Goal: Task Accomplishment & Management: Use online tool/utility

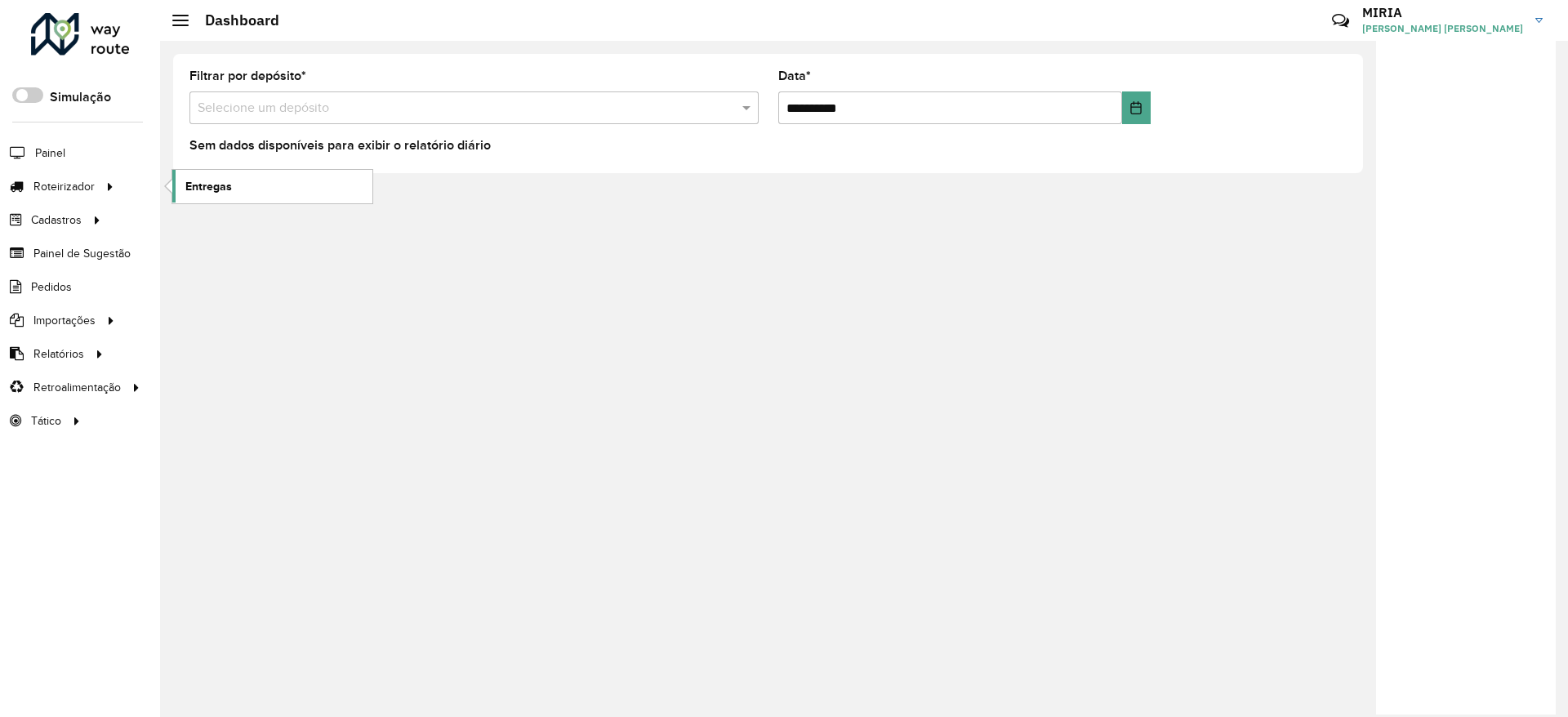
click at [245, 185] on link "Entregas" at bounding box center [273, 186] width 200 height 32
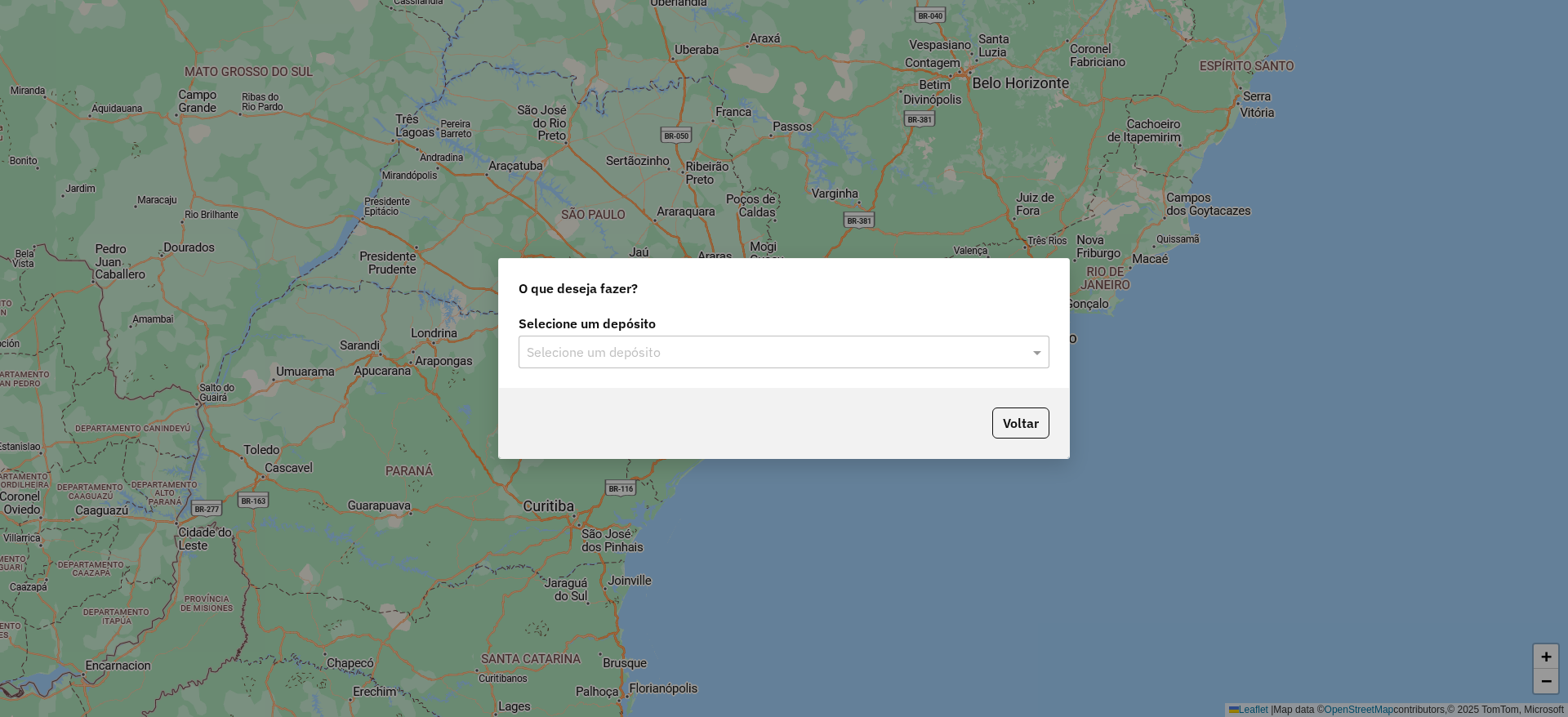
click at [651, 350] on input "text" at bounding box center [768, 352] width 482 height 20
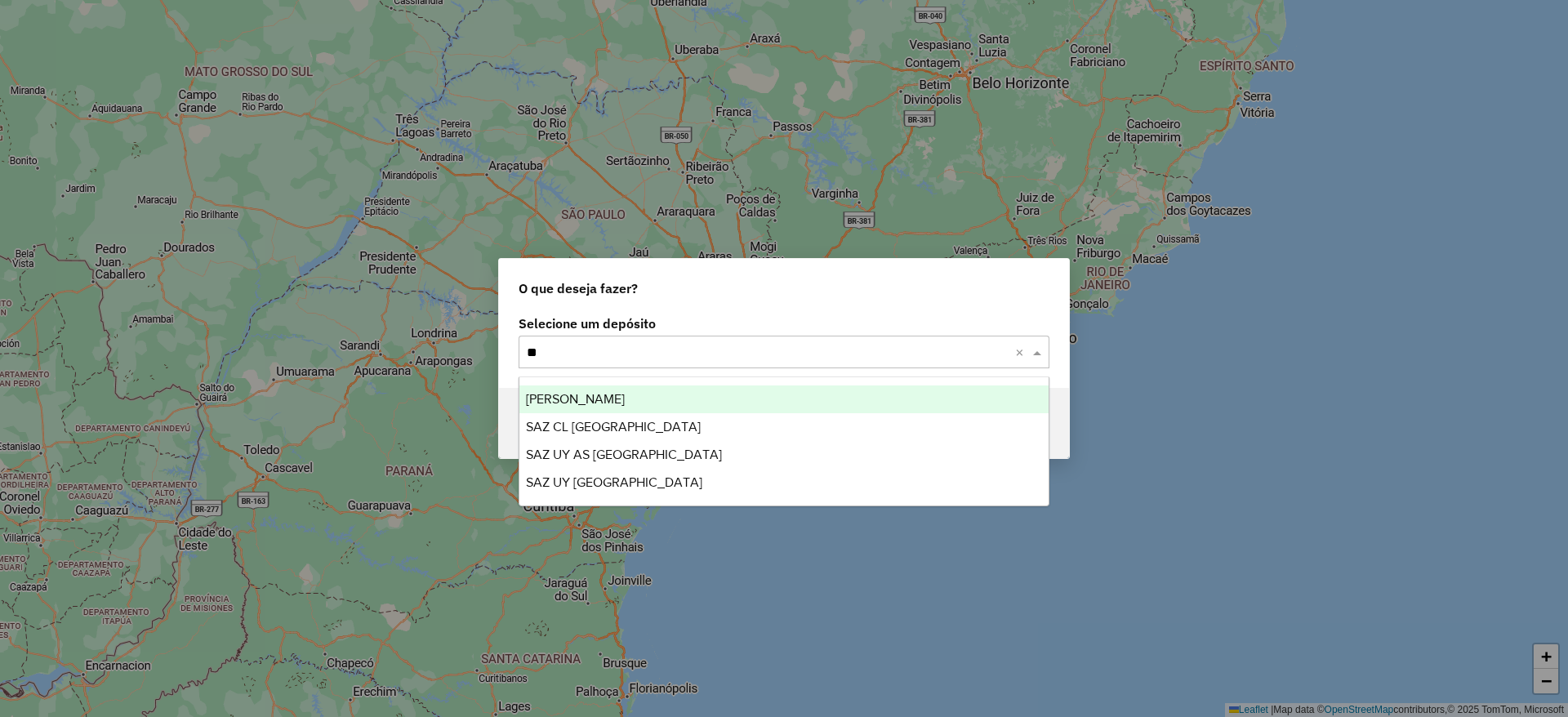
type input "*"
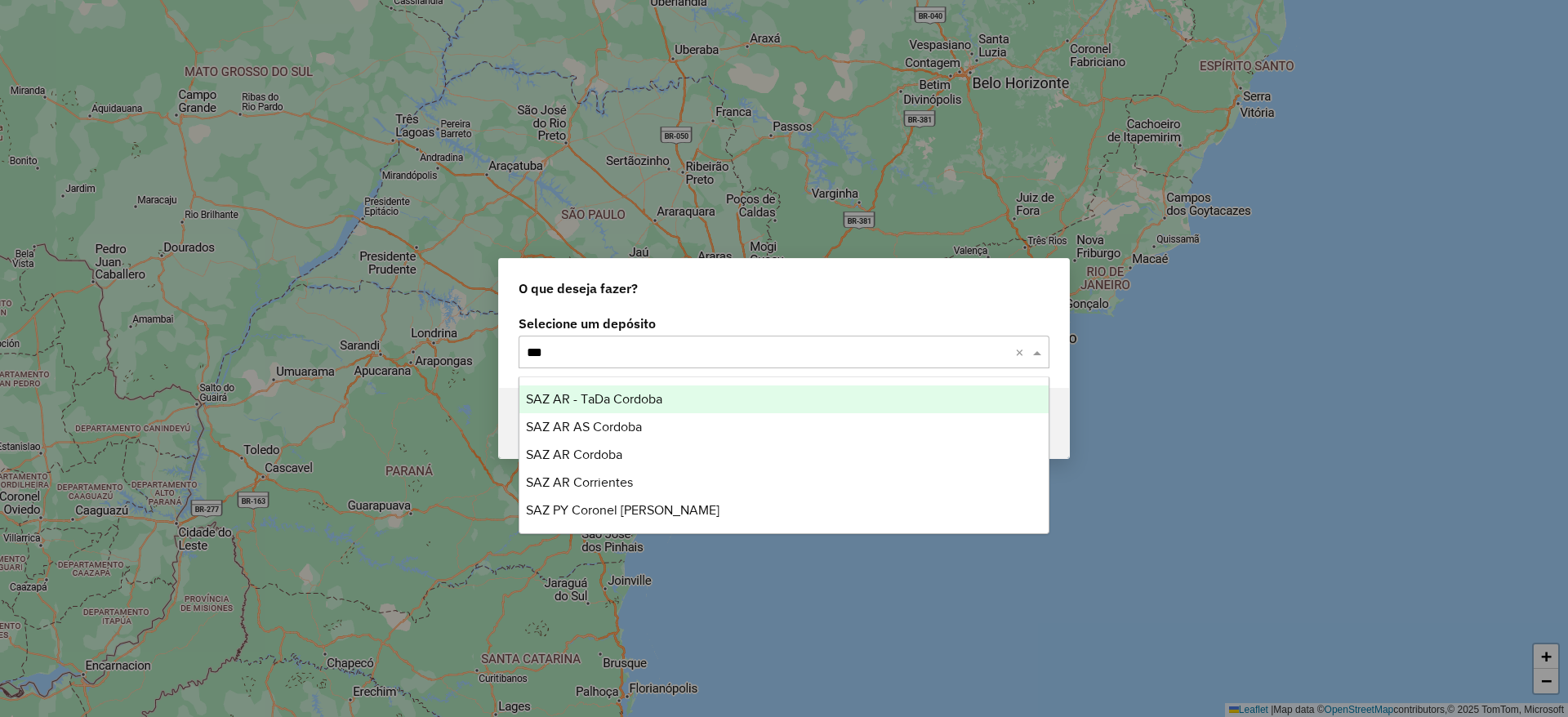
type input "****"
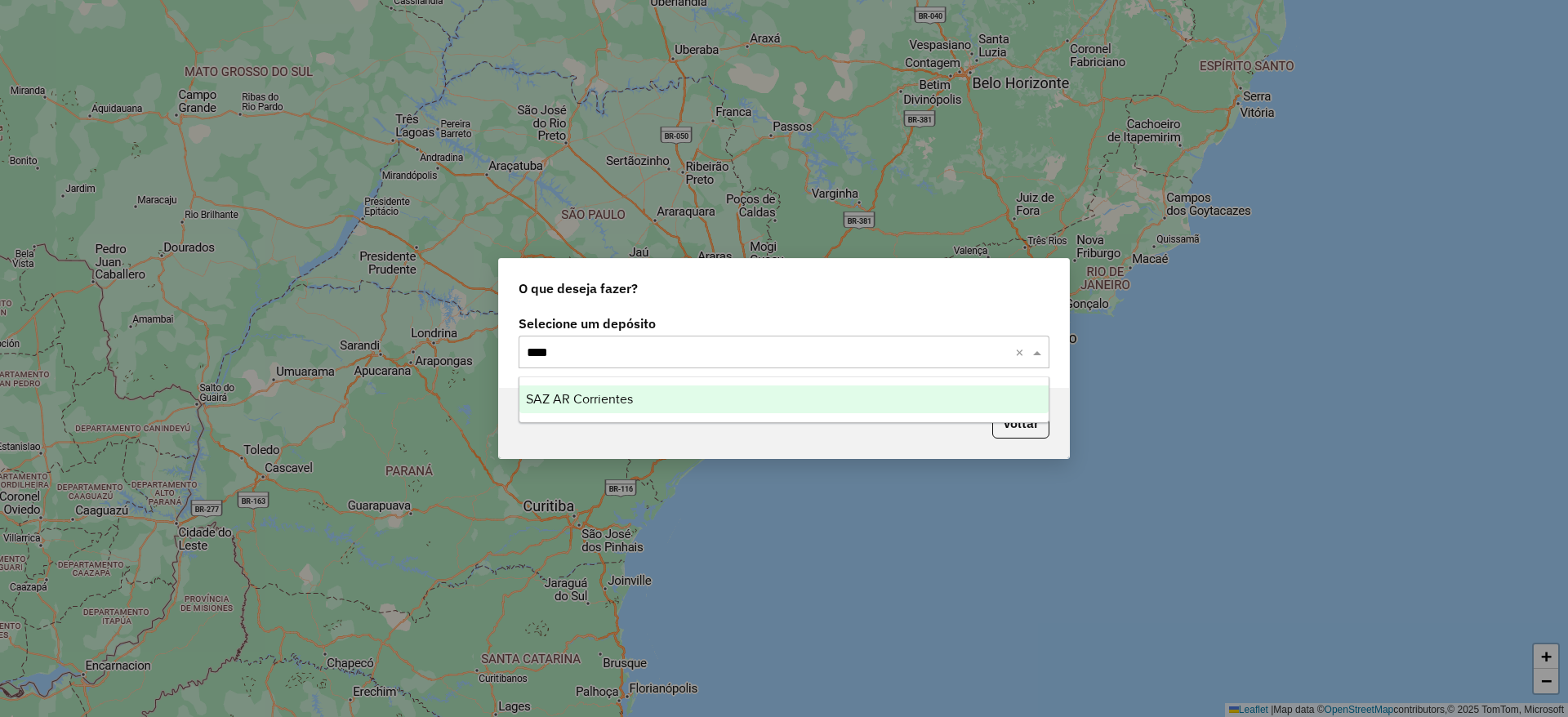
click at [673, 400] on div "SAZ AR Corrientes" at bounding box center [784, 399] width 529 height 27
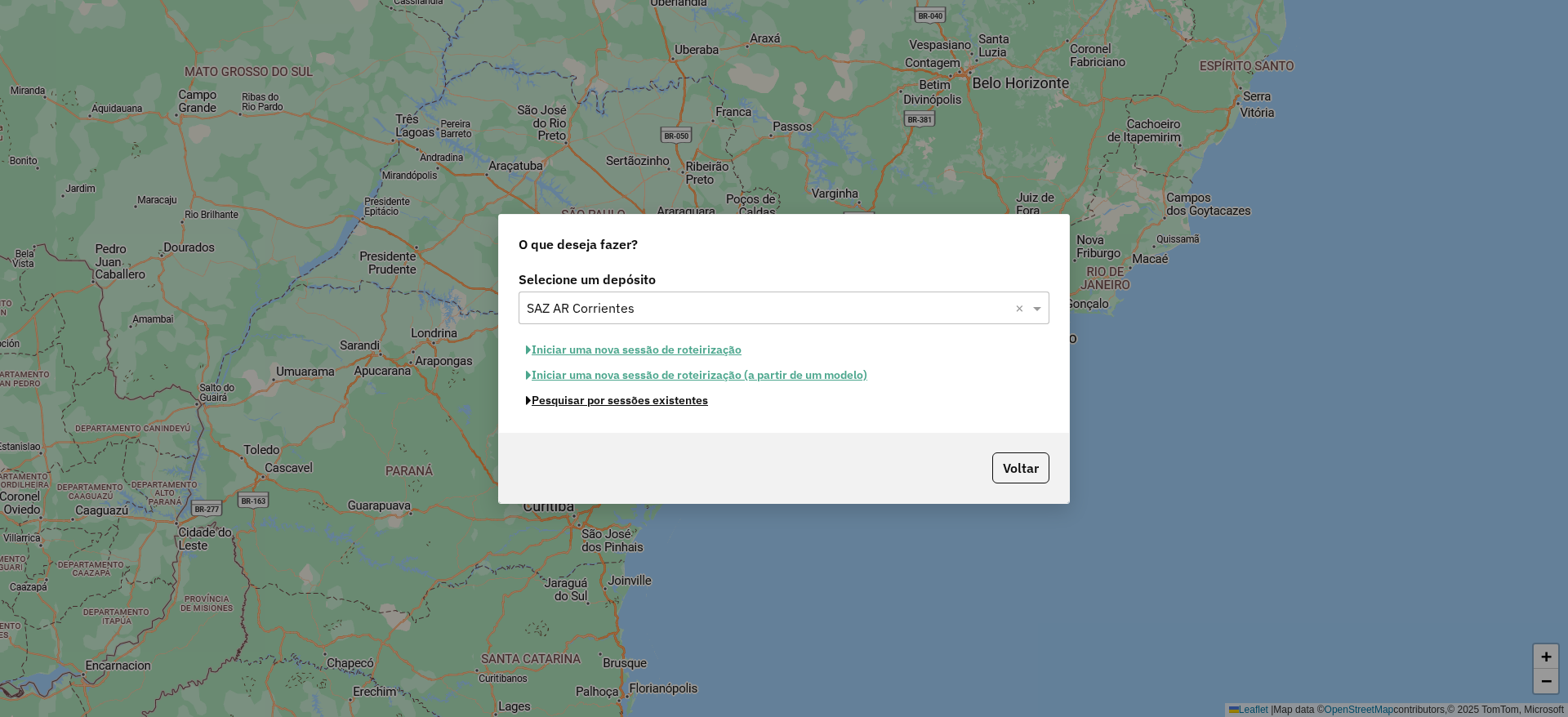
click at [668, 393] on button "Pesquisar por sessões existentes" at bounding box center [617, 401] width 197 height 26
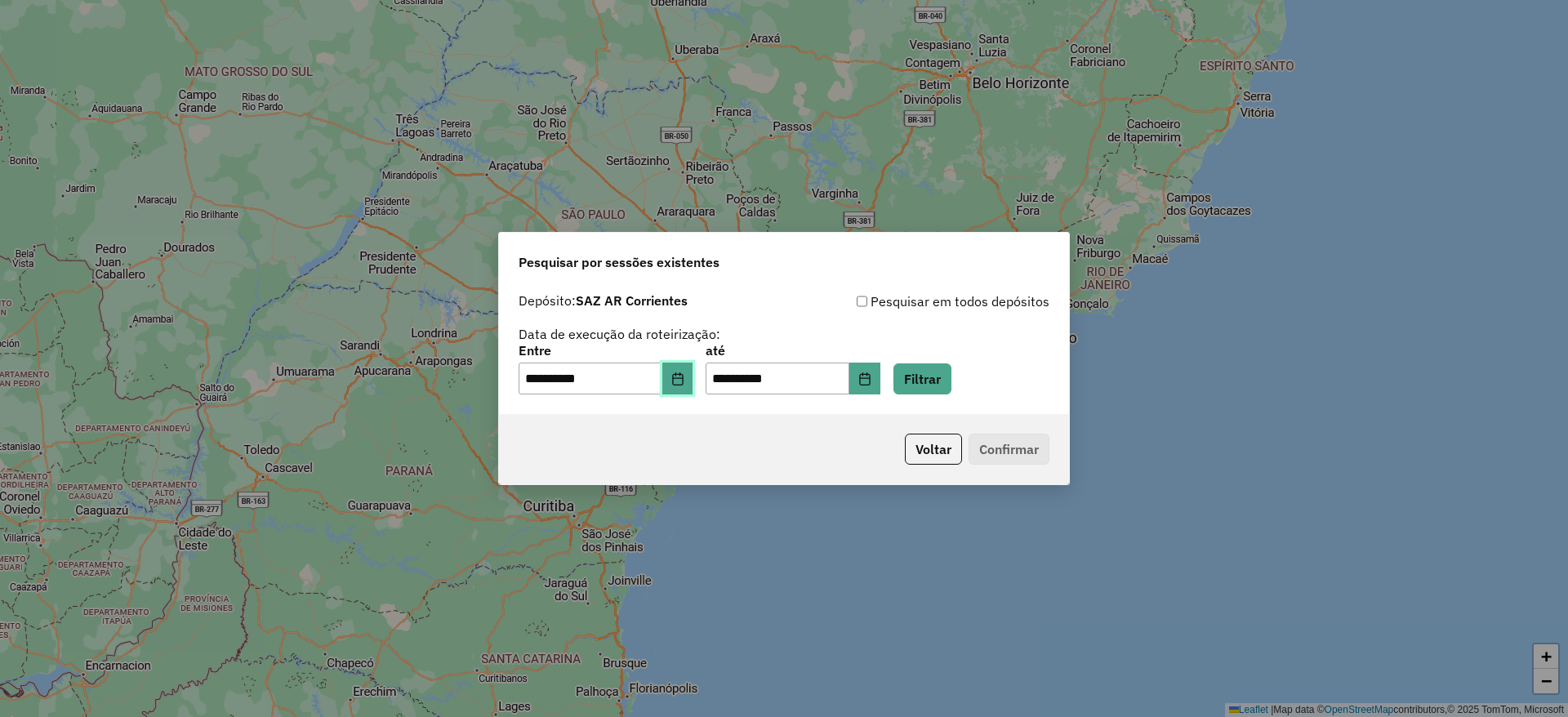
click at [689, 387] on button "Choose Date" at bounding box center [678, 379] width 31 height 32
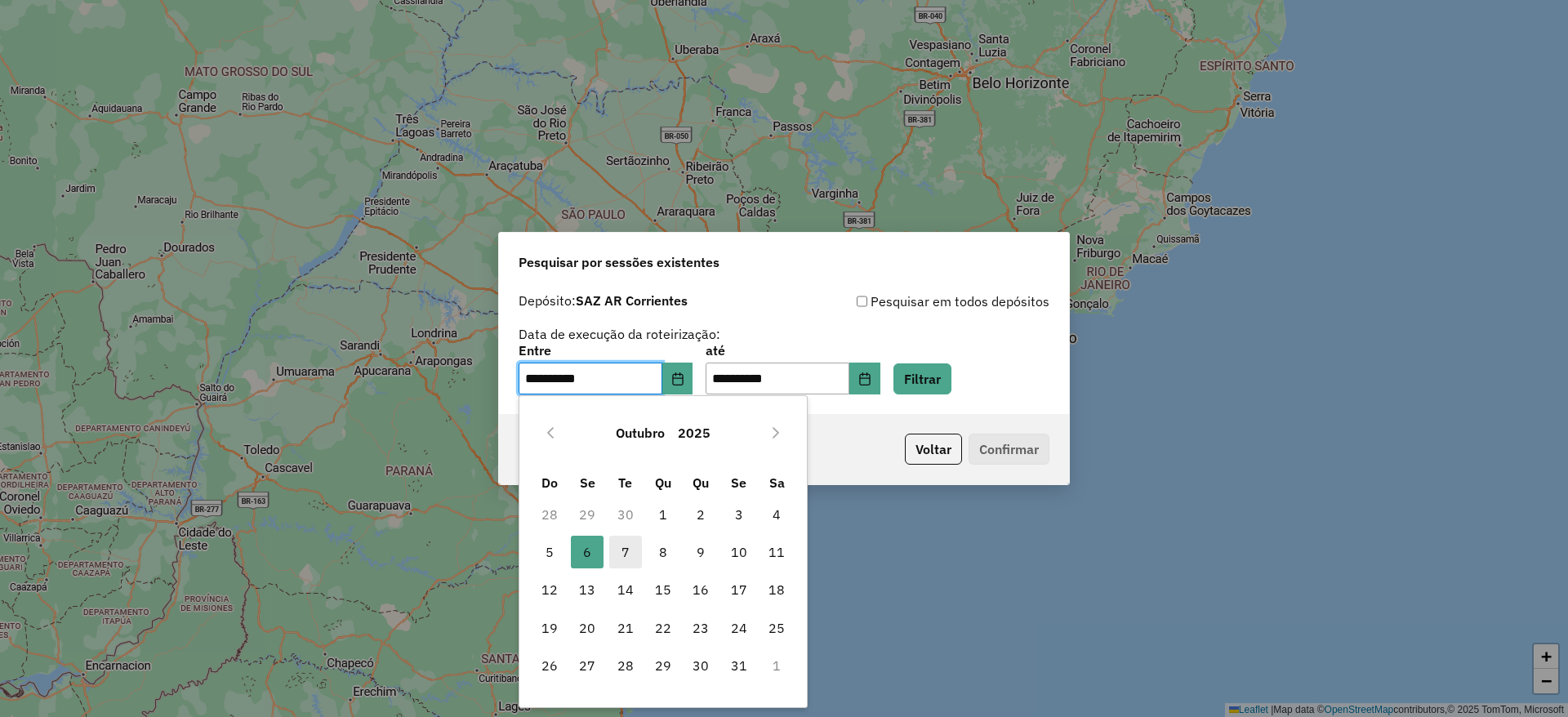
click at [634, 544] on span "7" at bounding box center [626, 552] width 32 height 32
type input "**********"
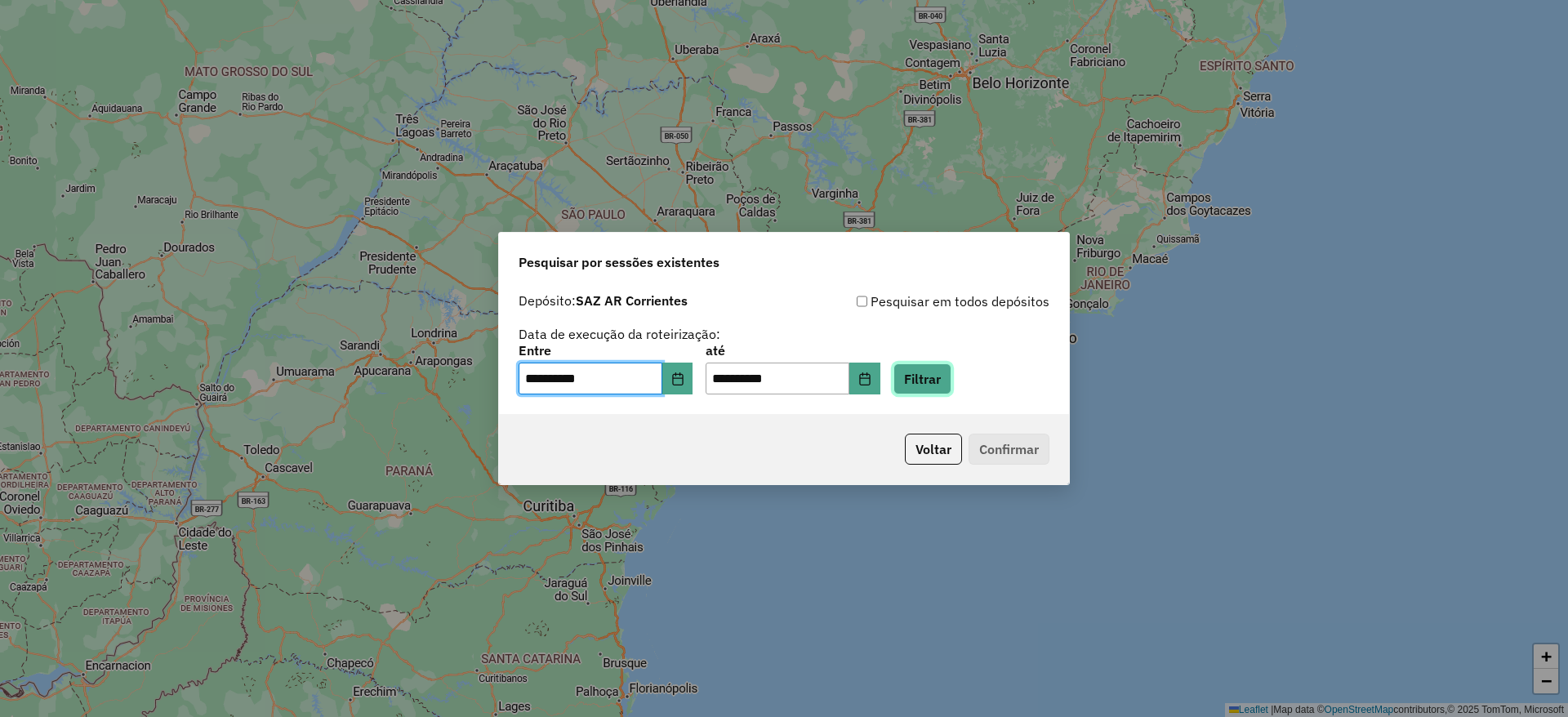
click at [946, 381] on button "Filtrar" at bounding box center [923, 379] width 58 height 31
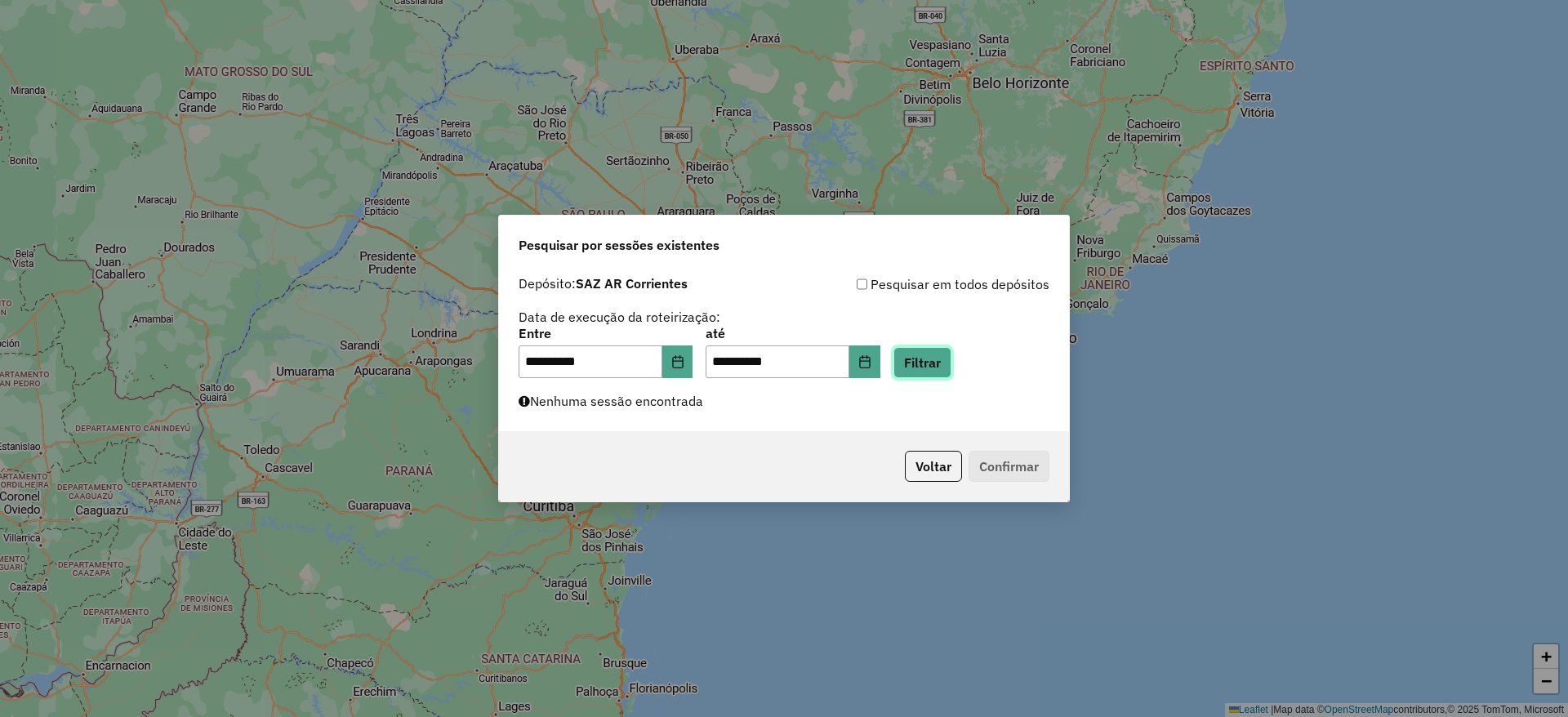
click at [952, 351] on button "Filtrar" at bounding box center [923, 362] width 58 height 31
click at [683, 360] on icon "Choose Date" at bounding box center [677, 361] width 10 height 13
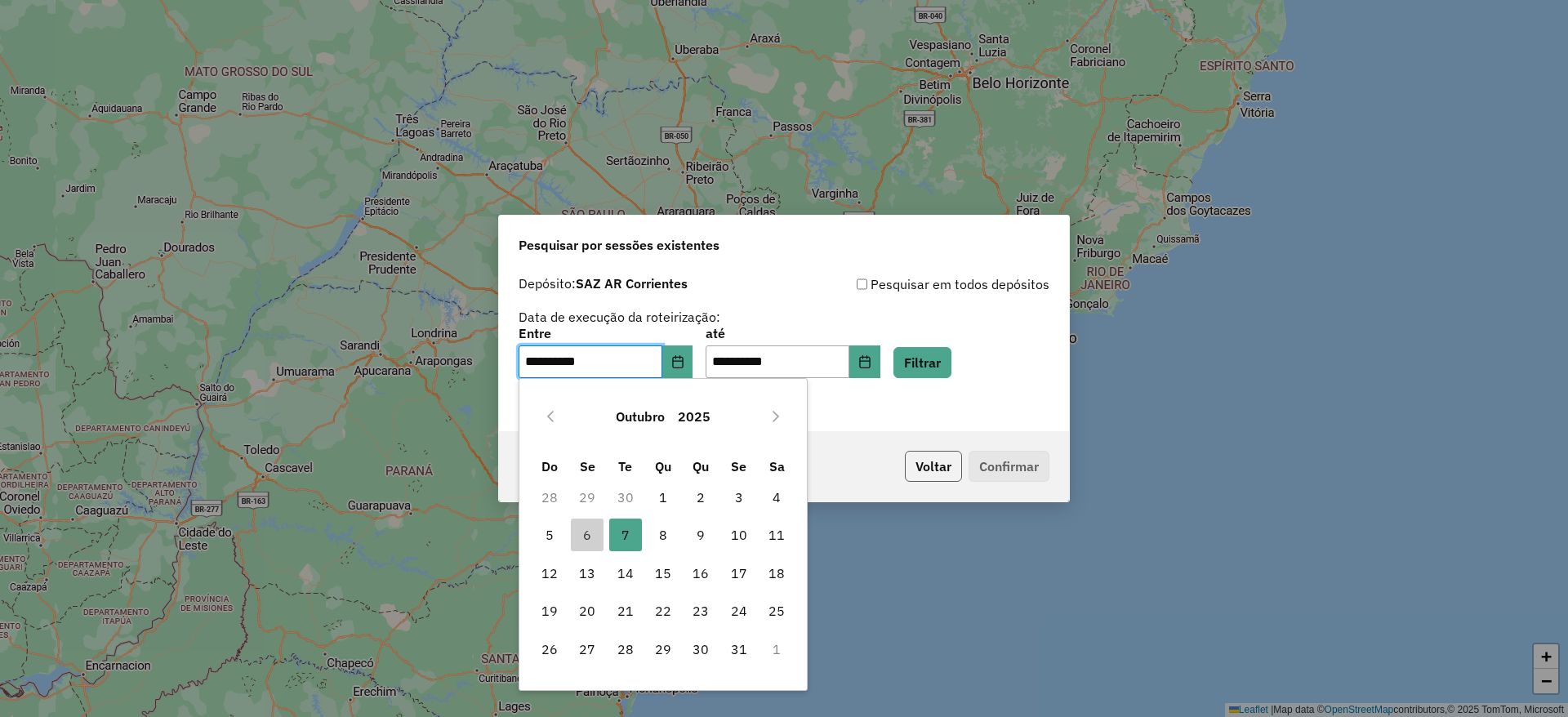
click at [932, 470] on button "Voltar" at bounding box center [933, 466] width 57 height 31
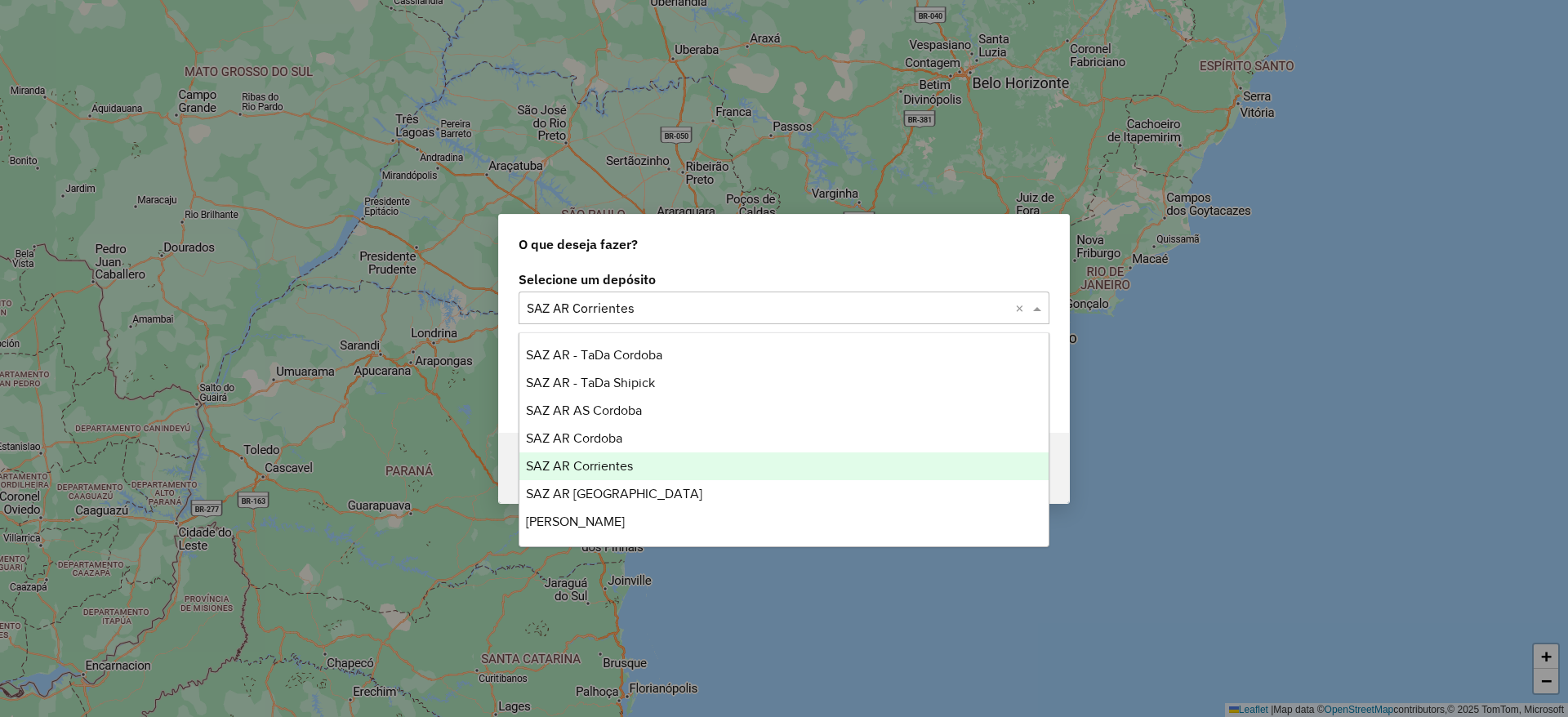
click at [1014, 309] on div at bounding box center [784, 308] width 531 height 21
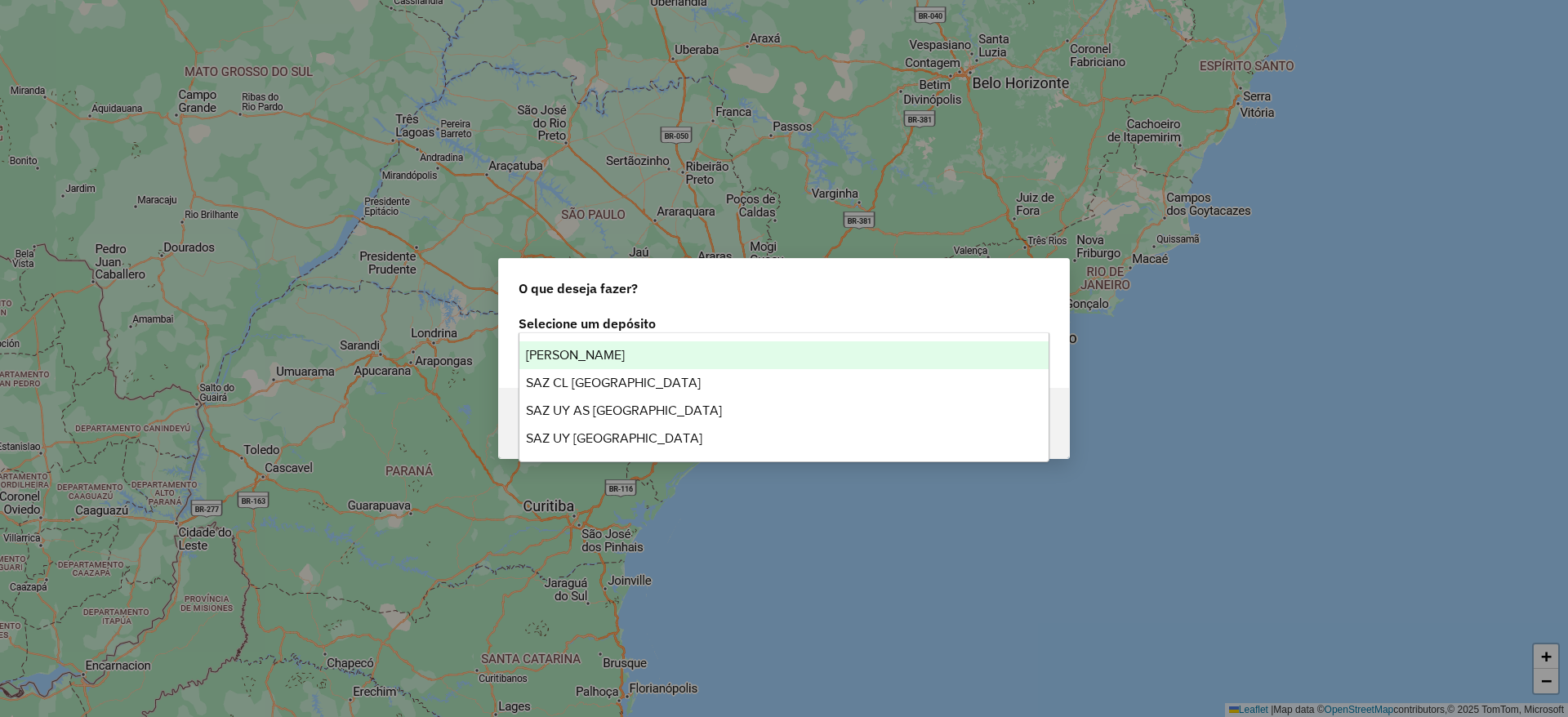
type input "*"
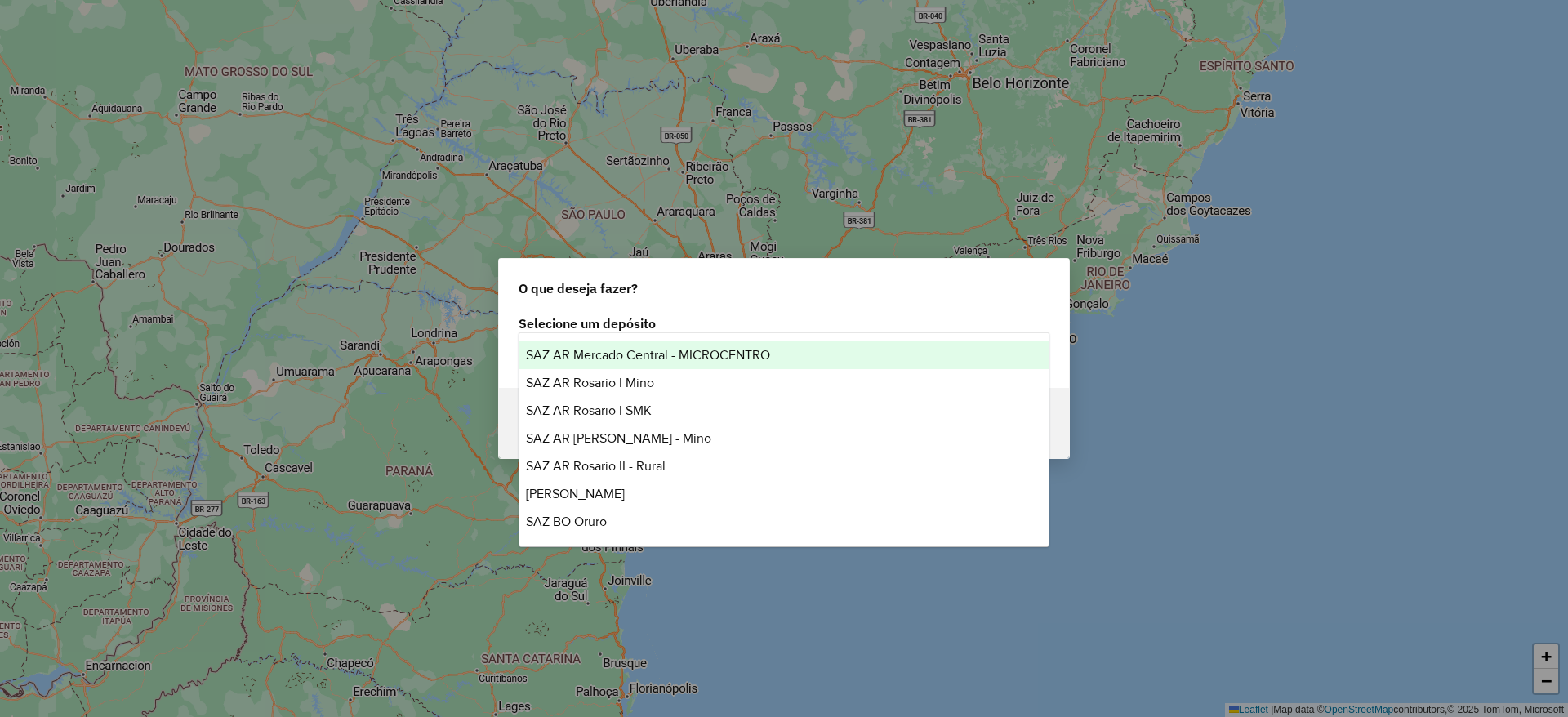
type input "***"
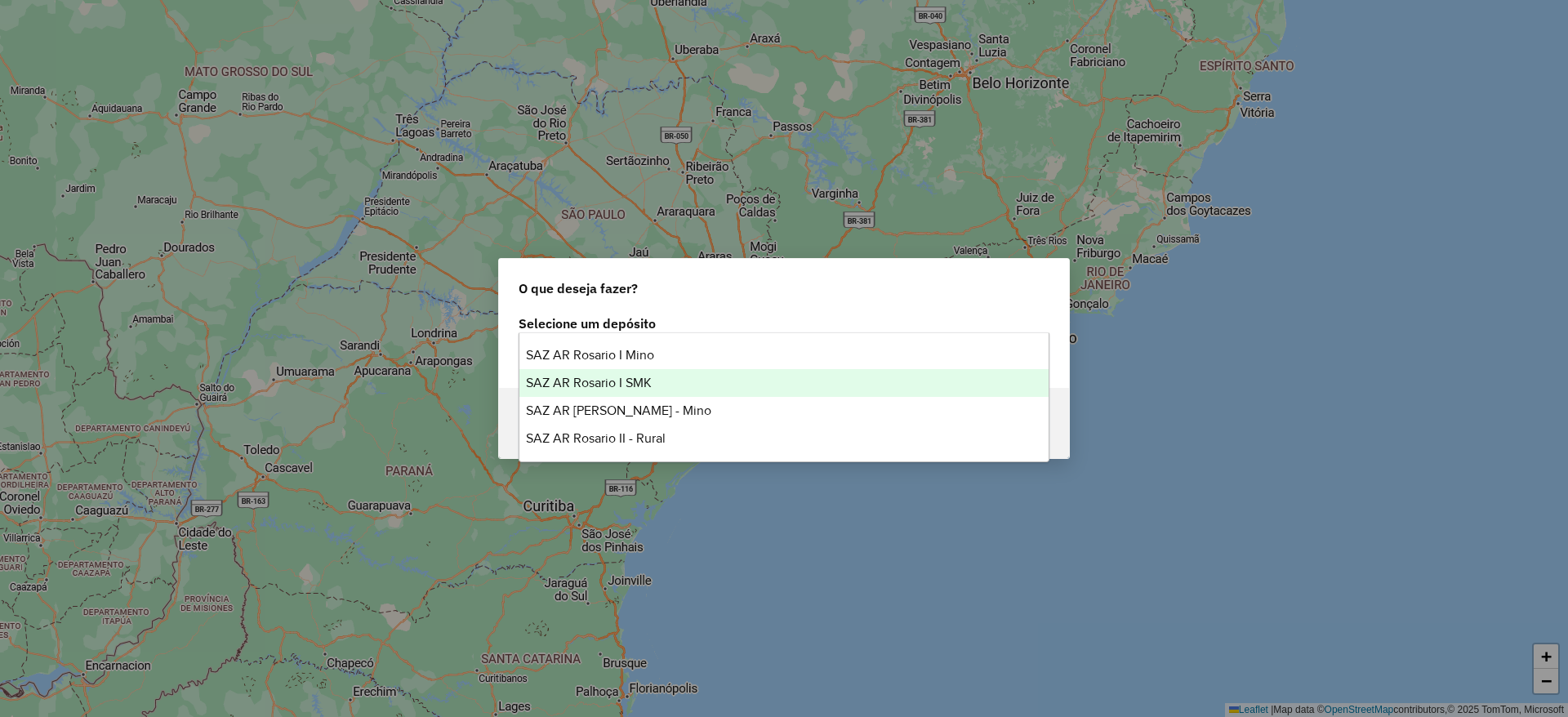
click at [727, 375] on div "SAZ AR Rosario I SMK" at bounding box center [784, 383] width 529 height 27
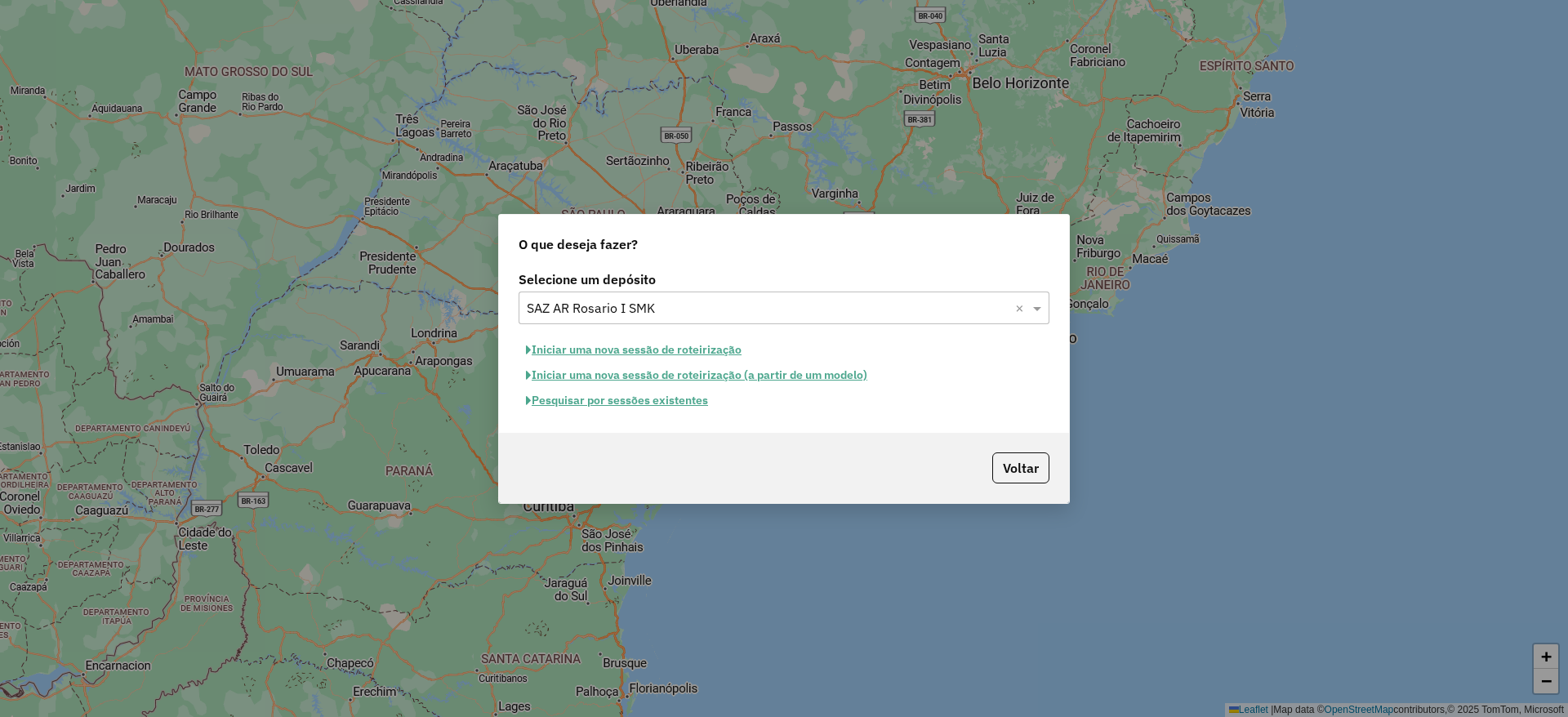
click at [673, 391] on button "Pesquisar por sessões existentes" at bounding box center [617, 401] width 197 height 26
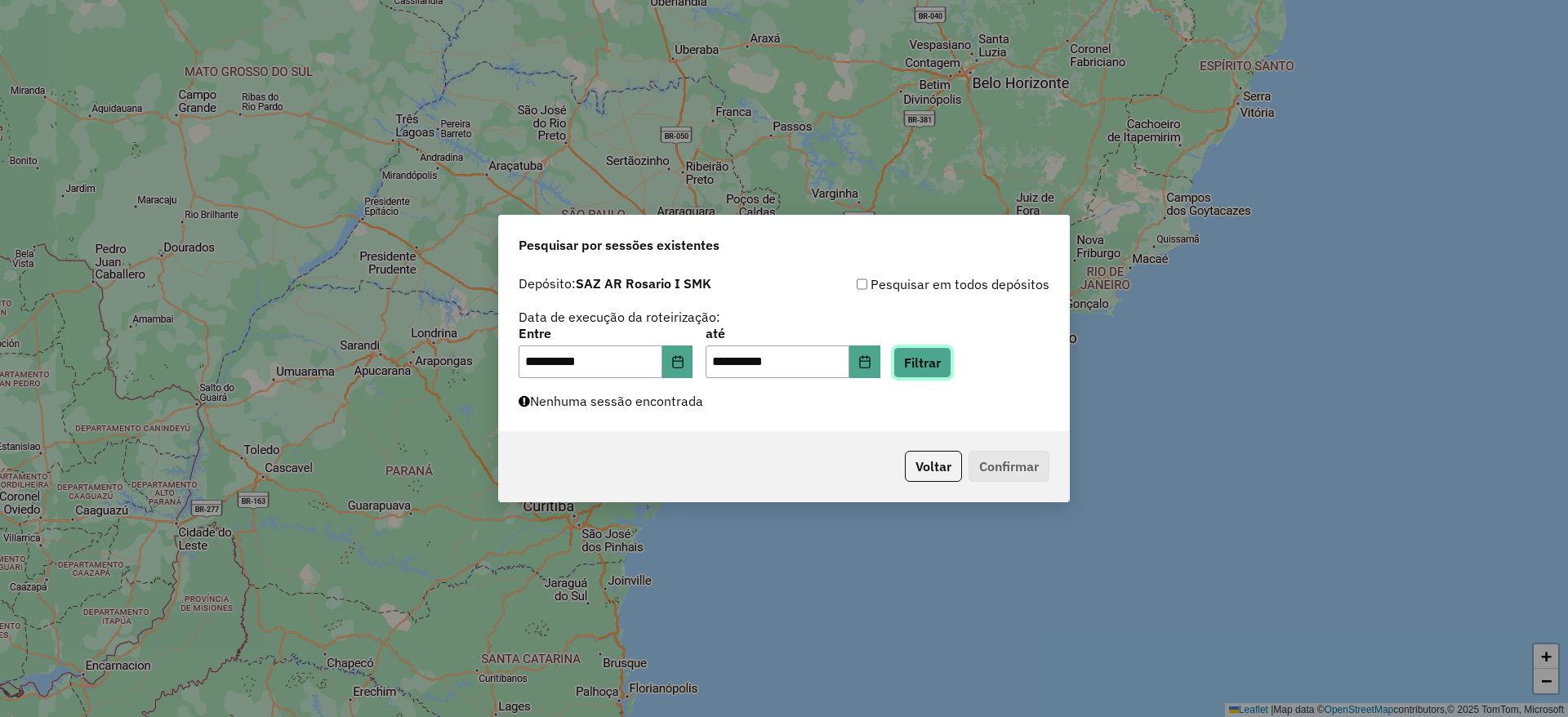
click at [952, 353] on button "Filtrar" at bounding box center [923, 362] width 58 height 31
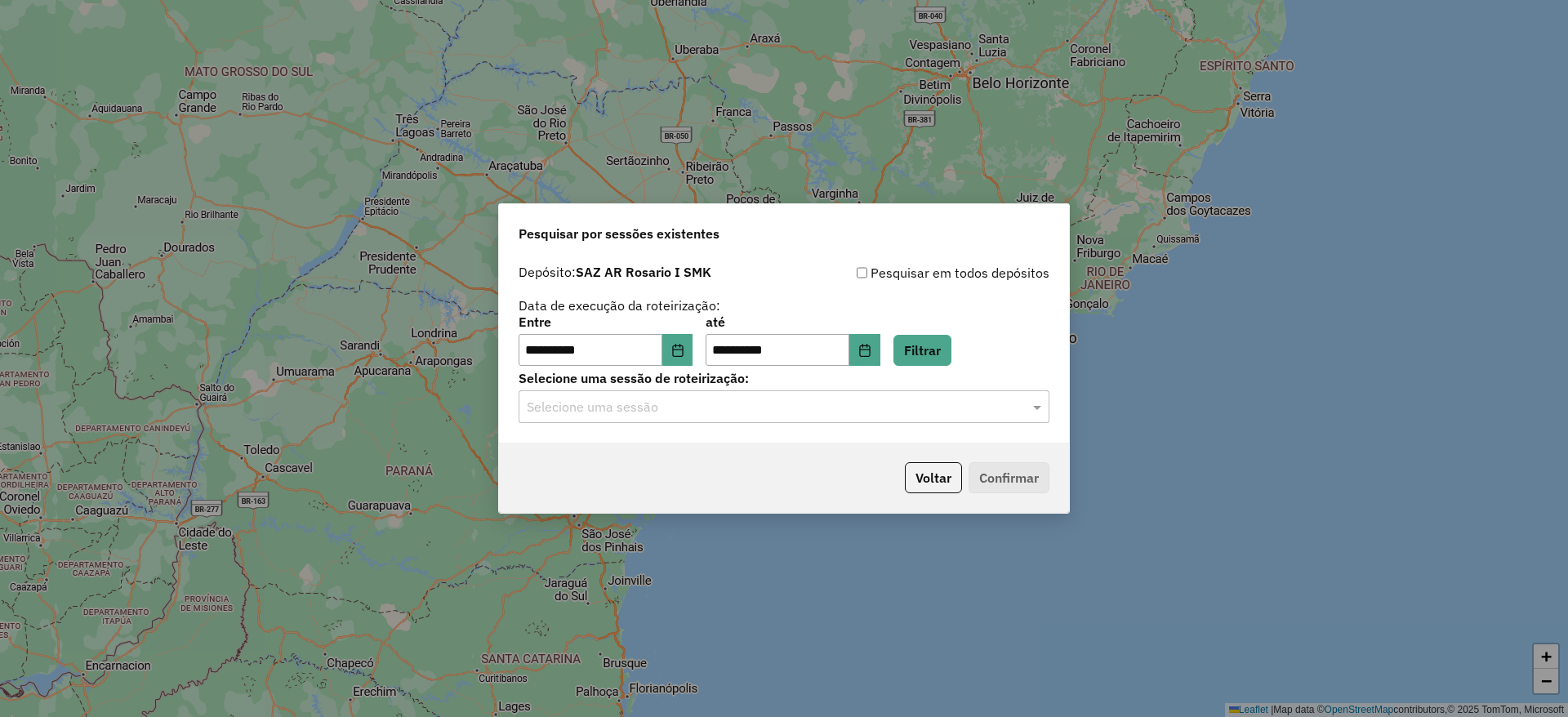
click at [885, 401] on input "text" at bounding box center [768, 407] width 482 height 20
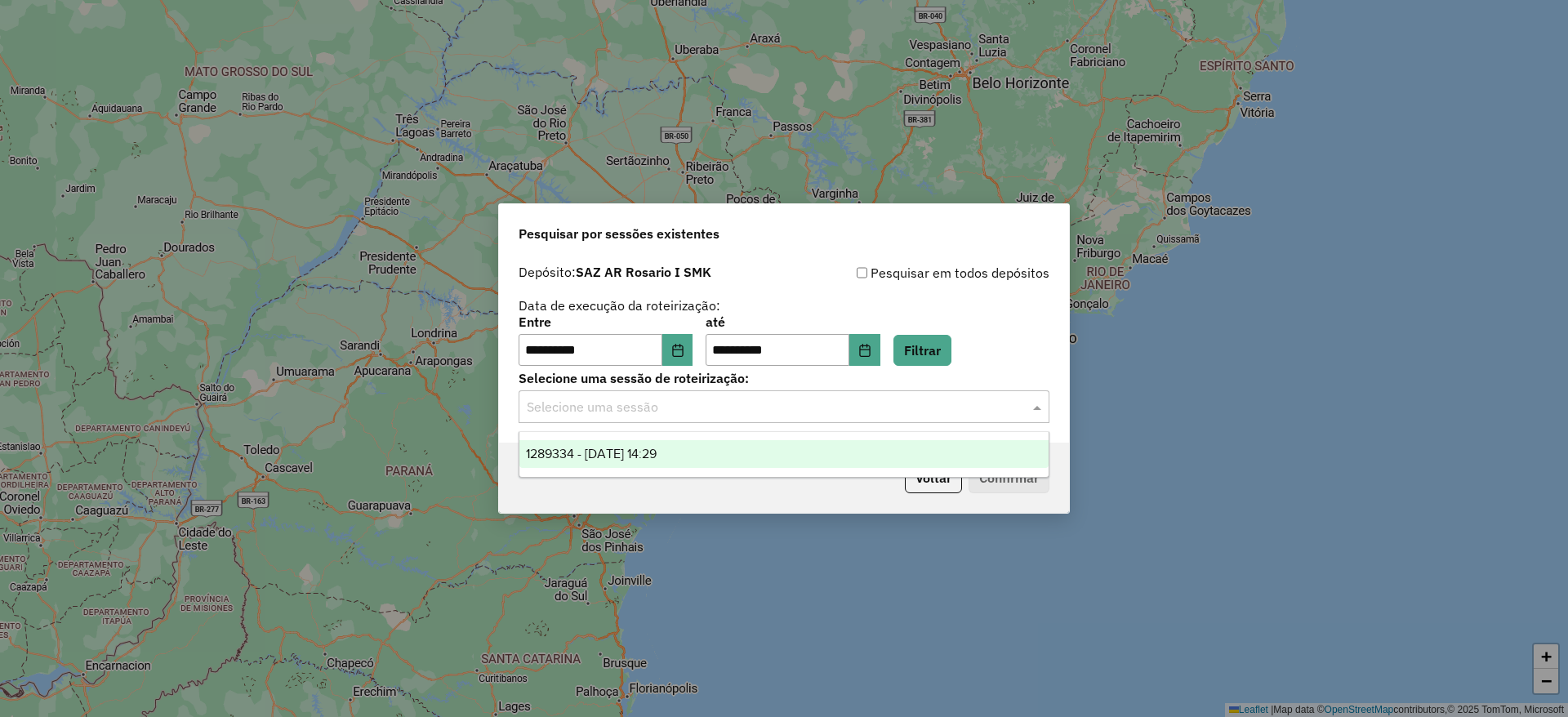
click at [651, 459] on span "1289334 - [DATE] 14:29" at bounding box center [591, 454] width 131 height 14
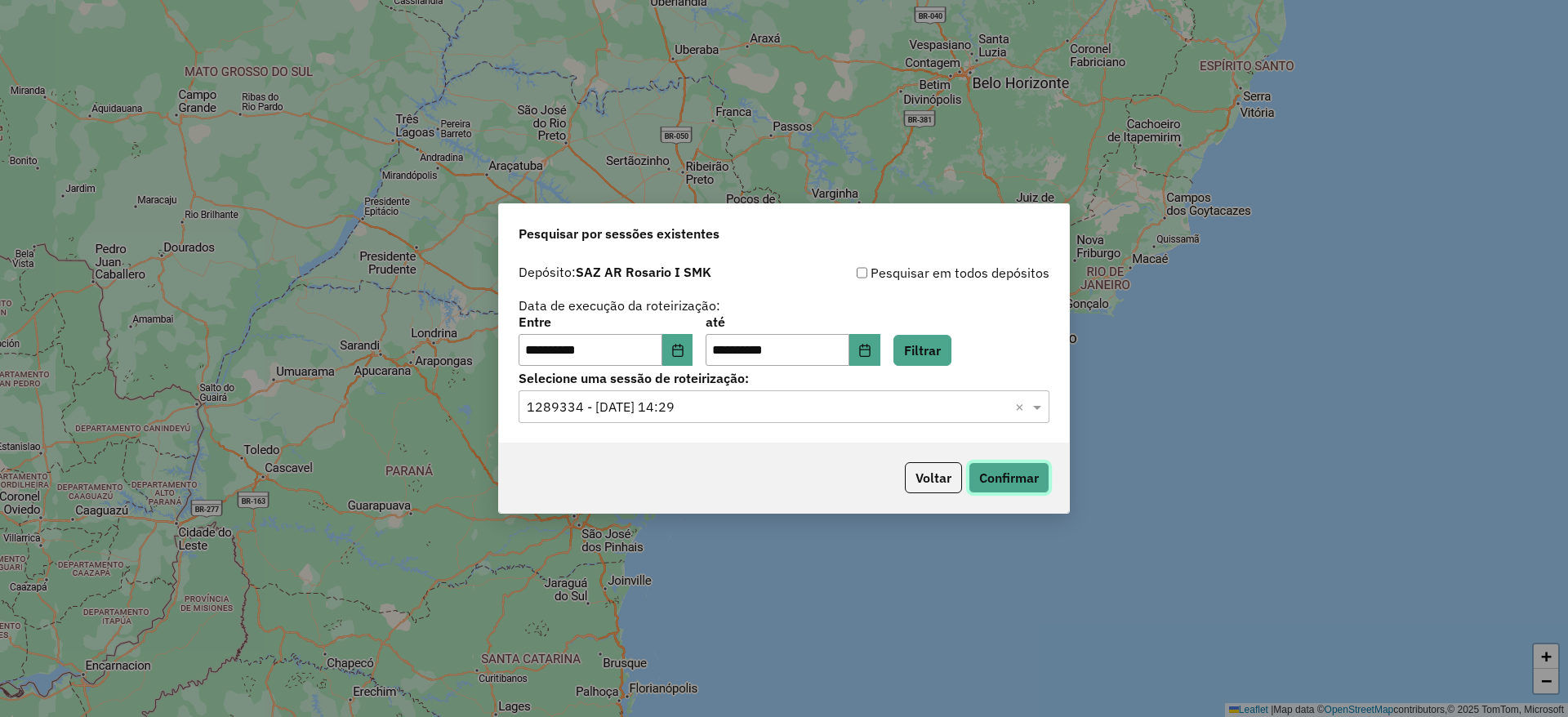
click at [1038, 483] on button "Confirmar" at bounding box center [1009, 478] width 81 height 31
click at [1015, 496] on div "Voltar Confirmar" at bounding box center [784, 478] width 570 height 70
click at [1015, 485] on button "Confirmar" at bounding box center [1009, 478] width 81 height 31
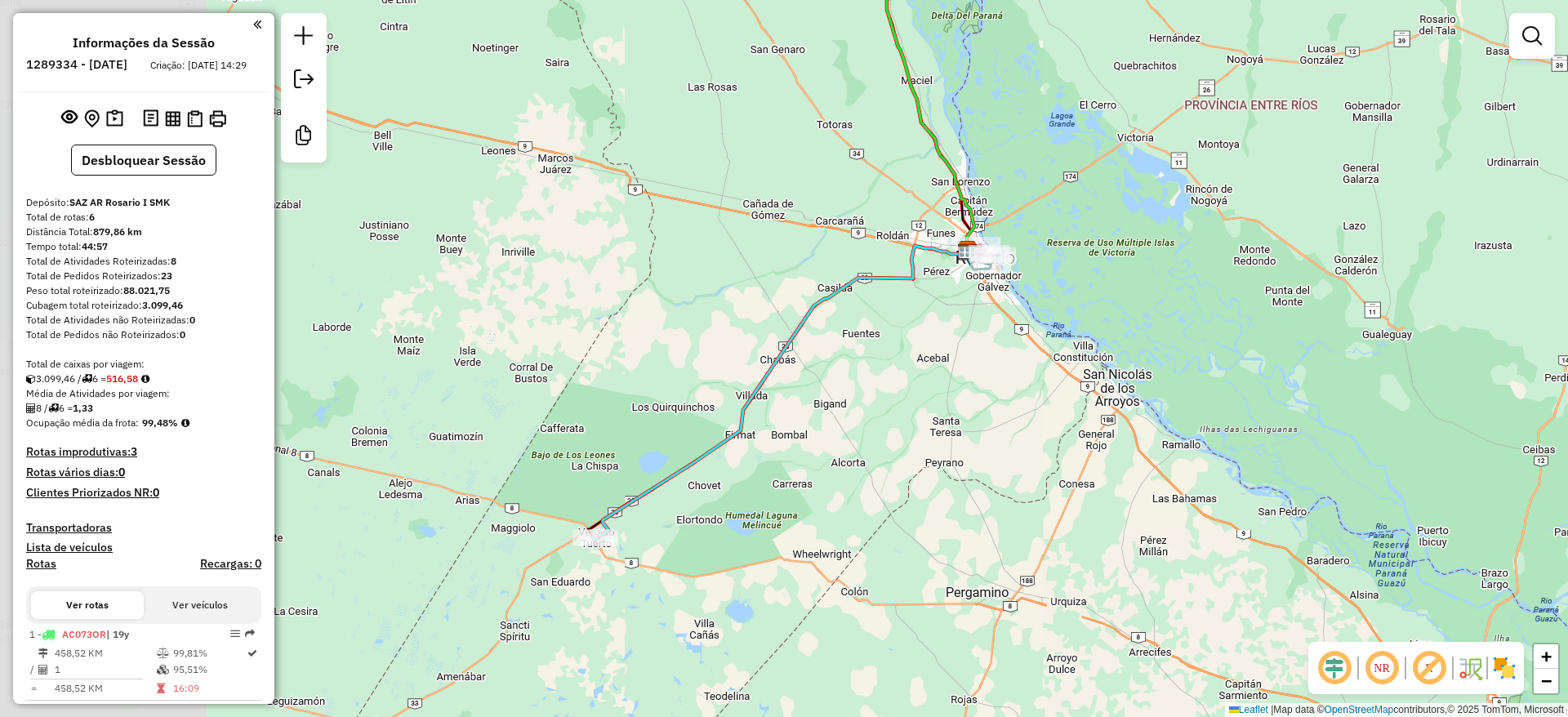
drag, startPoint x: 697, startPoint y: 533, endPoint x: 927, endPoint y: 475, distance: 237.2
click at [927, 475] on div "Janela de atendimento Grade de atendimento Capacidade Transportadoras Veículos …" at bounding box center [784, 358] width 1568 height 717
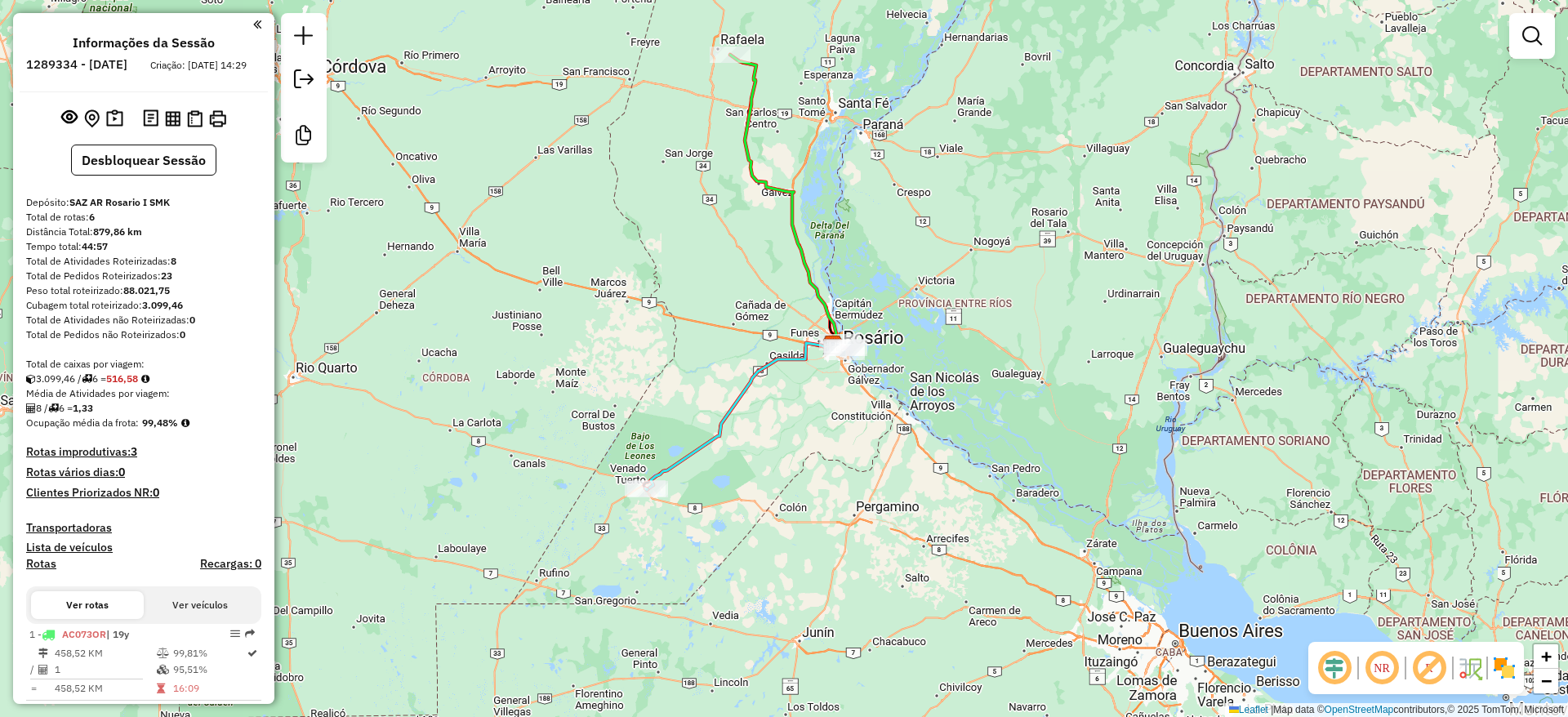
click at [633, 419] on div "Janela de atendimento Grade de atendimento Capacidade Transportadoras Veículos …" at bounding box center [784, 358] width 1568 height 717
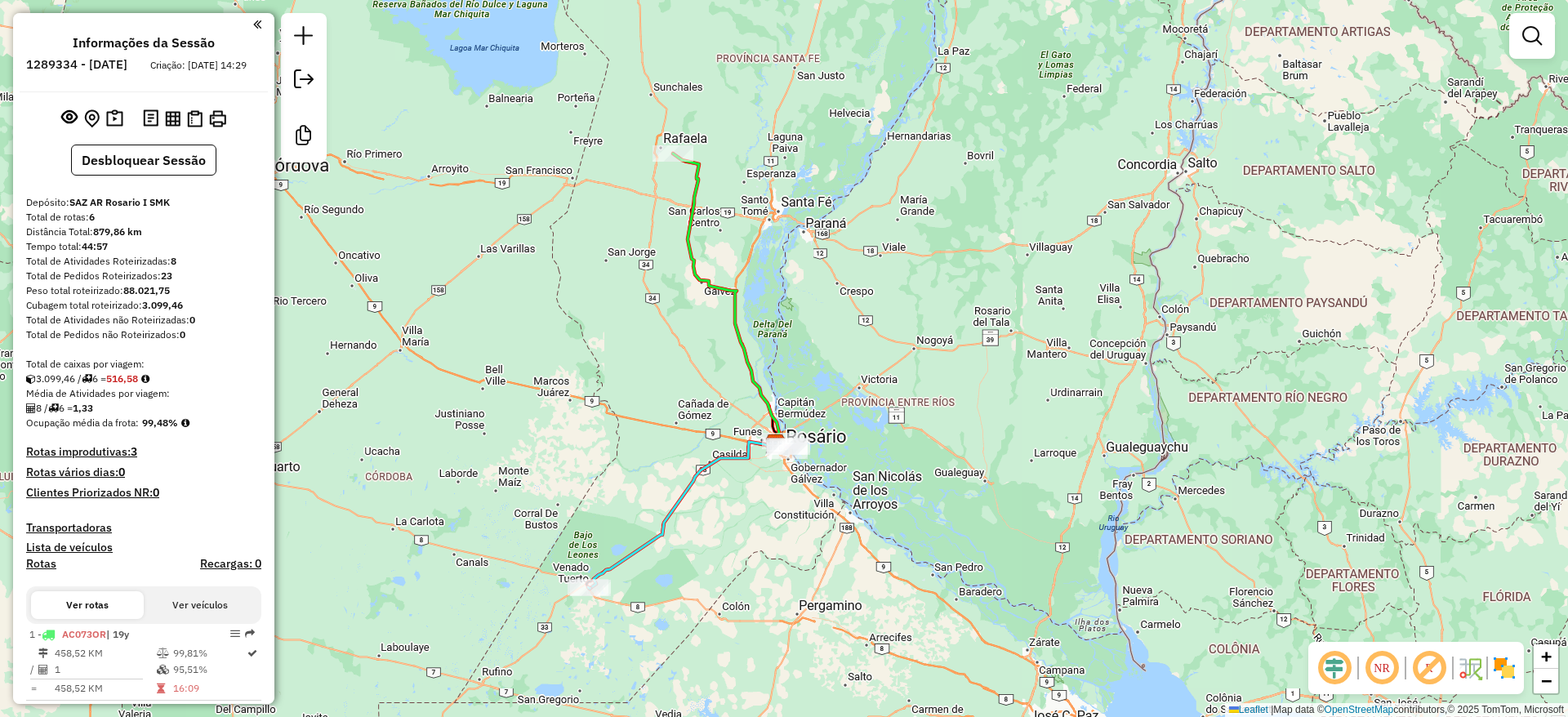
click at [709, 265] on div "Janela de atendimento Grade de atendimento Capacidade Transportadoras Veículos …" at bounding box center [784, 358] width 1568 height 717
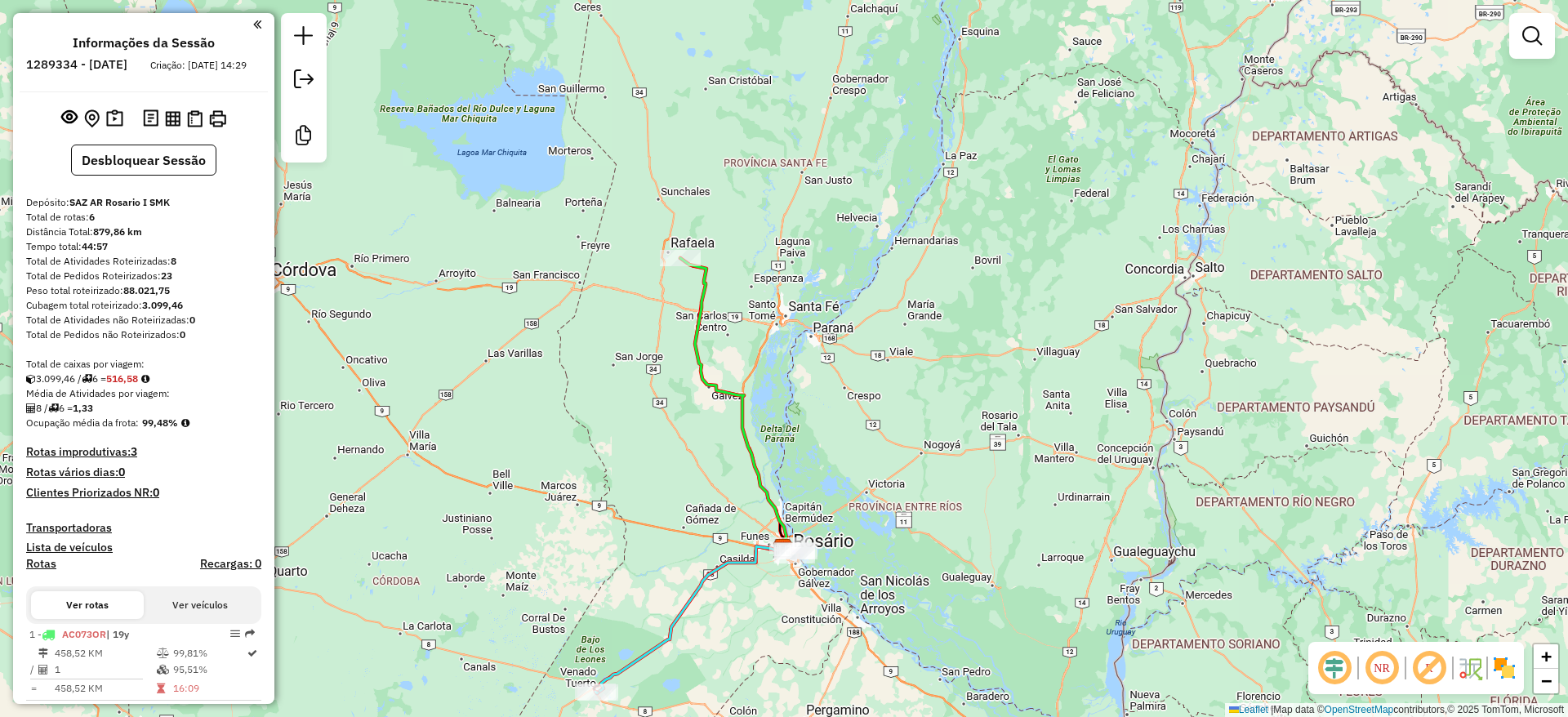
drag, startPoint x: 728, startPoint y: 205, endPoint x: 736, endPoint y: 309, distance: 104.3
click at [736, 309] on div "Janela de atendimento Grade de atendimento Capacidade Transportadoras Veículos …" at bounding box center [784, 358] width 1568 height 717
click at [1492, 665] on img at bounding box center [1504, 667] width 27 height 26
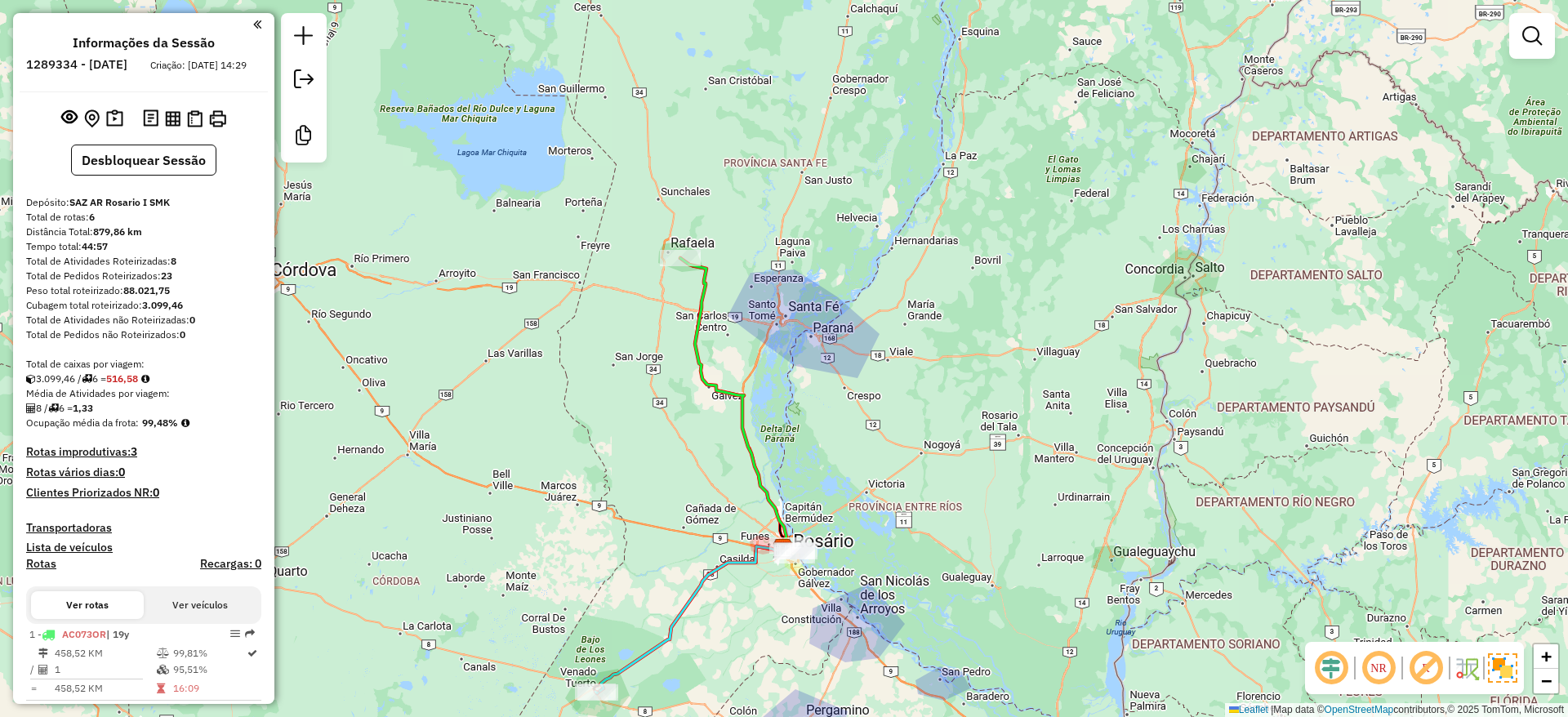
drag, startPoint x: 1034, startPoint y: 478, endPoint x: 1156, endPoint y: 503, distance: 124.5
click at [1156, 503] on div "Janela de atendimento Grade de atendimento Capacidade Transportadoras Veículos …" at bounding box center [784, 358] width 1568 height 717
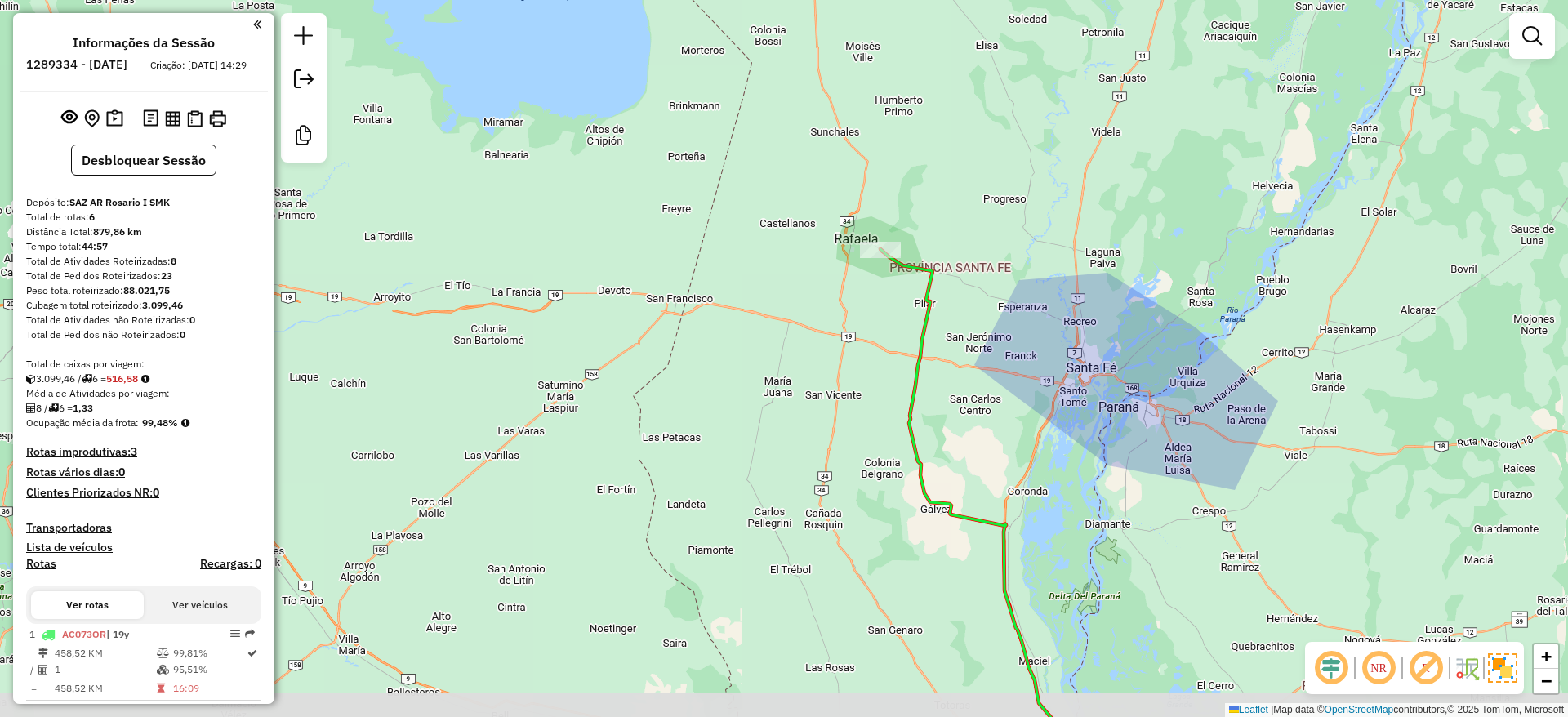
drag, startPoint x: 894, startPoint y: 386, endPoint x: 917, endPoint y: 333, distance: 57.8
click at [917, 333] on icon at bounding box center [970, 491] width 178 height 486
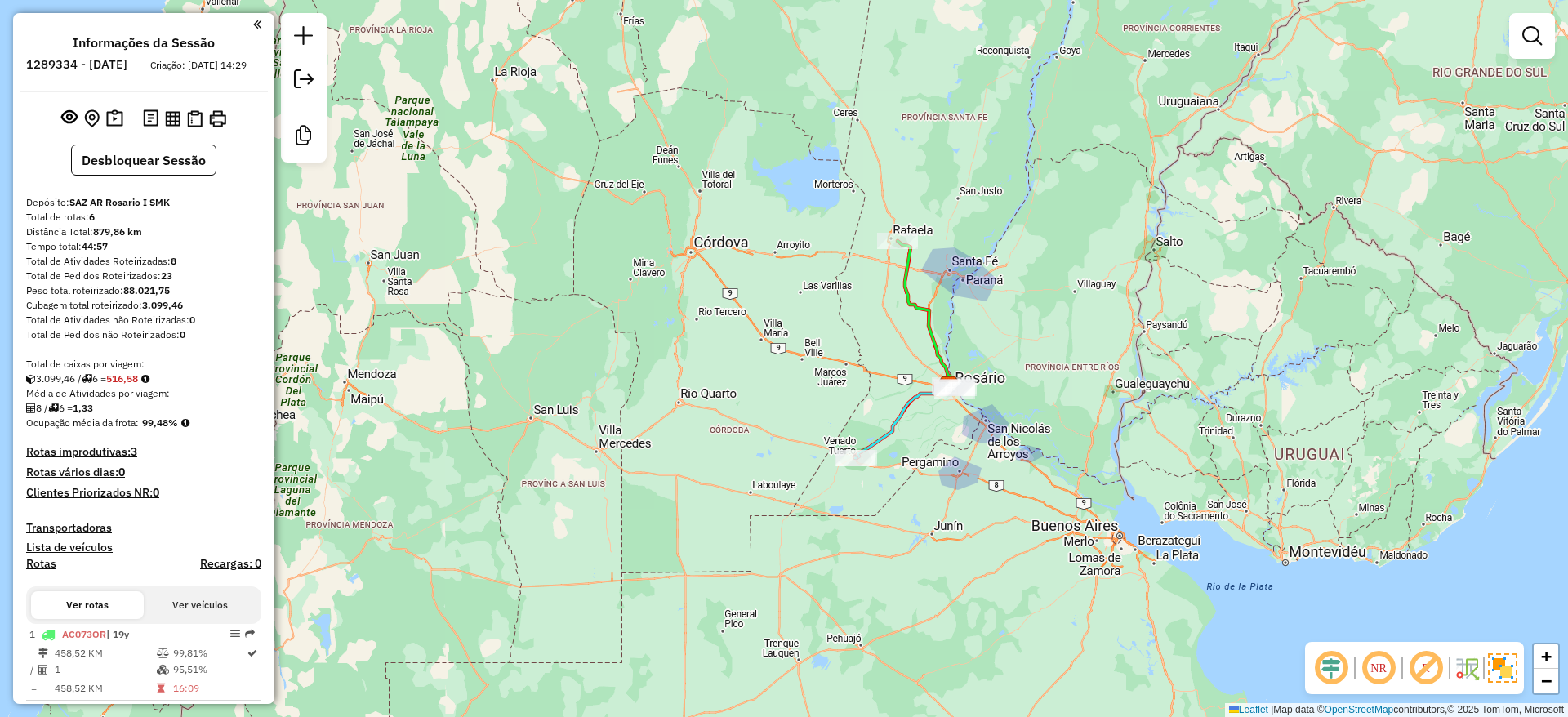
drag, startPoint x: 760, startPoint y: 446, endPoint x: 755, endPoint y: 367, distance: 79.2
click at [750, 373] on div "Janela de atendimento Grade de atendimento Capacidade Transportadoras Veículos …" at bounding box center [784, 358] width 1568 height 717
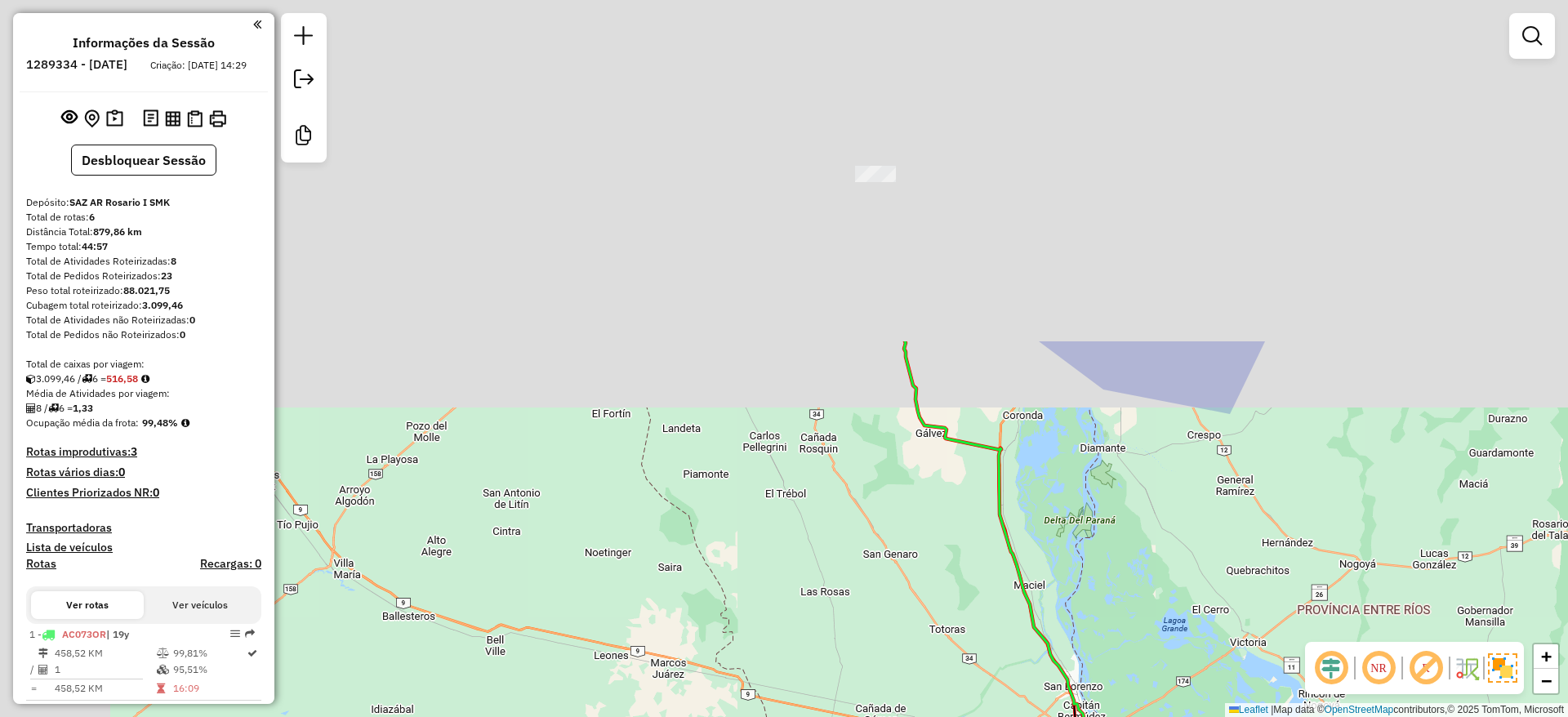
drag, startPoint x: 1002, startPoint y: 171, endPoint x: 1125, endPoint y: 597, distance: 443.4
click at [1125, 597] on div "Janela de atendimento Grade de atendimento Capacidade Transportadoras Veículos …" at bounding box center [784, 358] width 1568 height 717
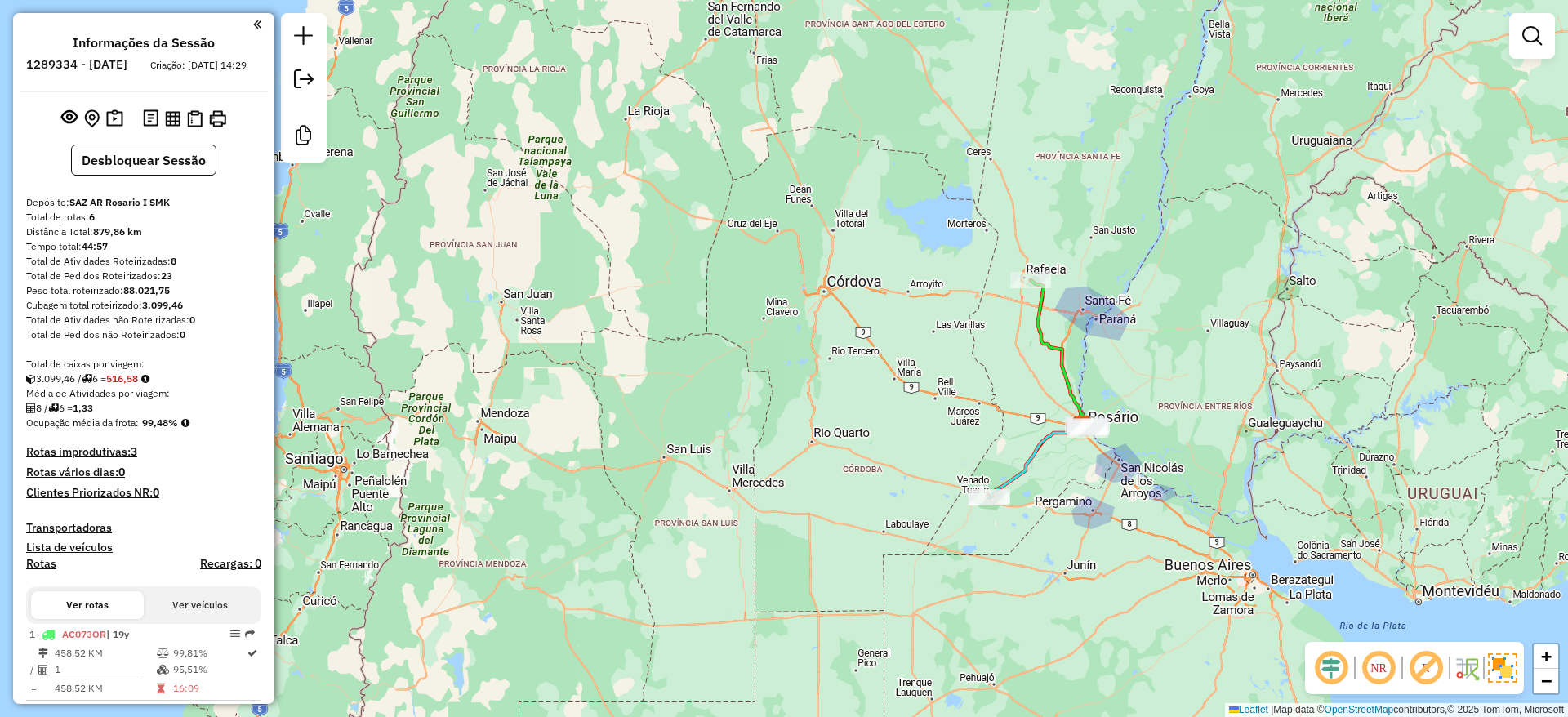
drag, startPoint x: 1245, startPoint y: 327, endPoint x: 1195, endPoint y: 314, distance: 51.7
click at [1195, 314] on div "Janela de atendimento Grade de atendimento Capacidade Transportadoras Veículos …" at bounding box center [784, 358] width 1568 height 717
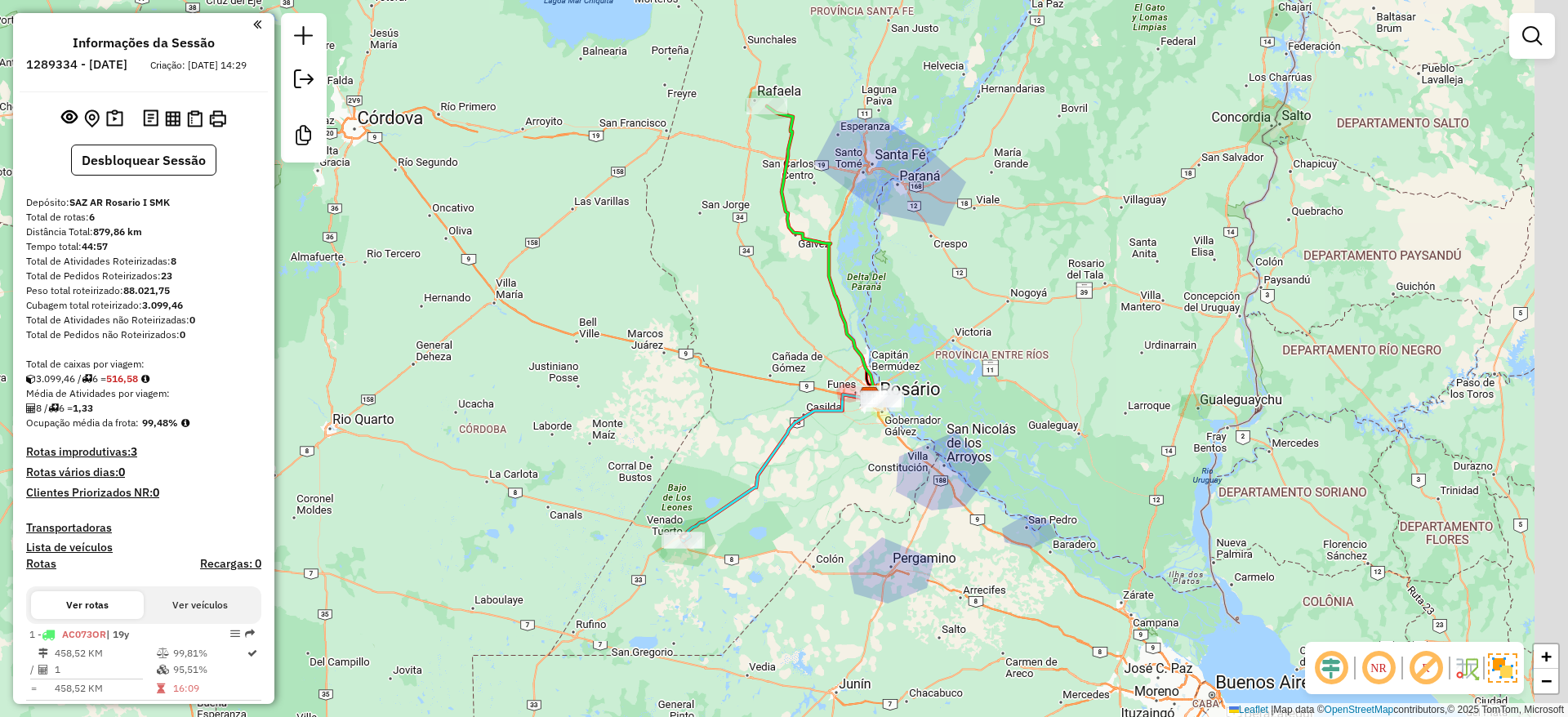
drag, startPoint x: 1288, startPoint y: 356, endPoint x: 1166, endPoint y: 372, distance: 123.0
click at [1101, 350] on div "Janela de atendimento Grade de atendimento Capacidade Transportadoras Veículos …" at bounding box center [784, 358] width 1568 height 717
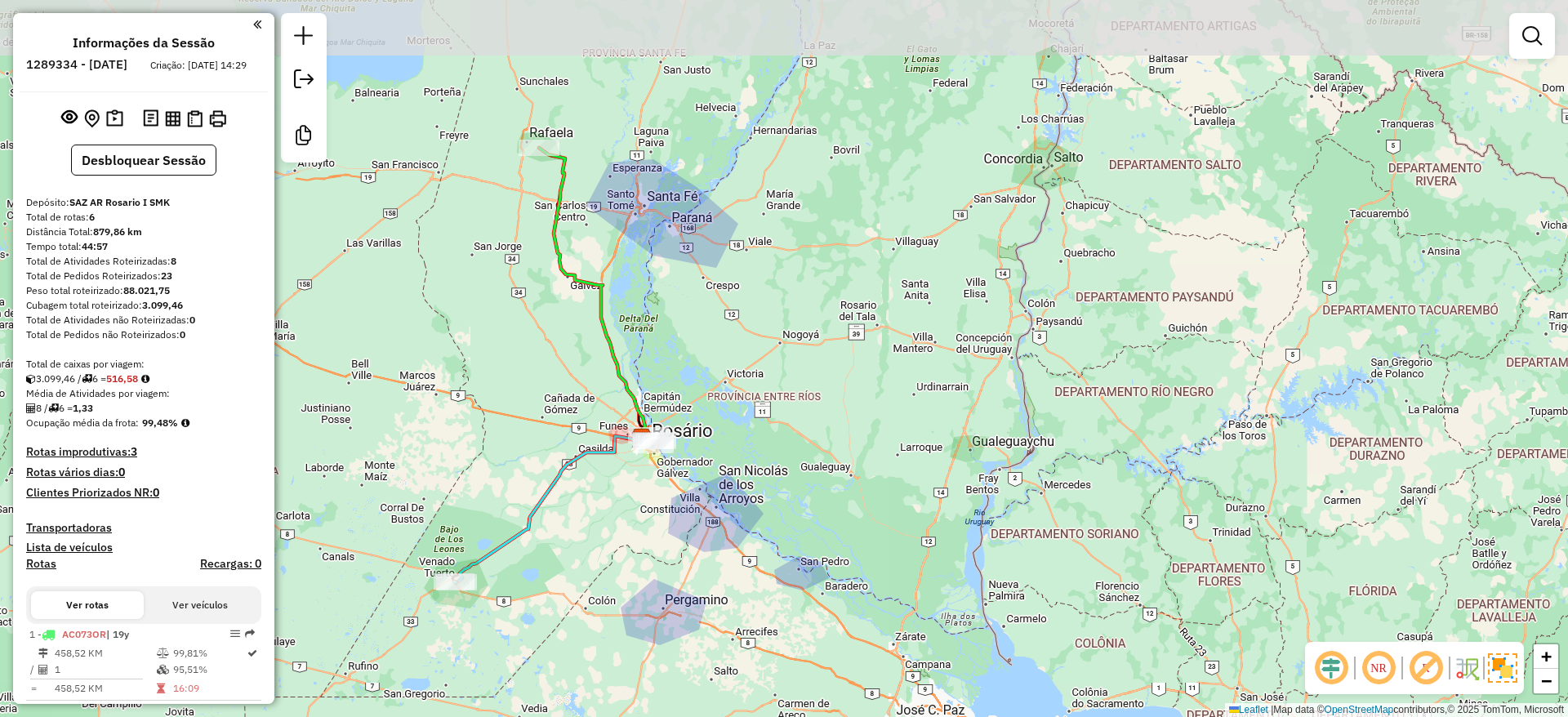
drag, startPoint x: 875, startPoint y: 285, endPoint x: 851, endPoint y: 360, distance: 78.7
click at [851, 360] on div "Janela de atendimento Grade de atendimento Capacidade Transportadoras Veículos …" at bounding box center [784, 358] width 1568 height 717
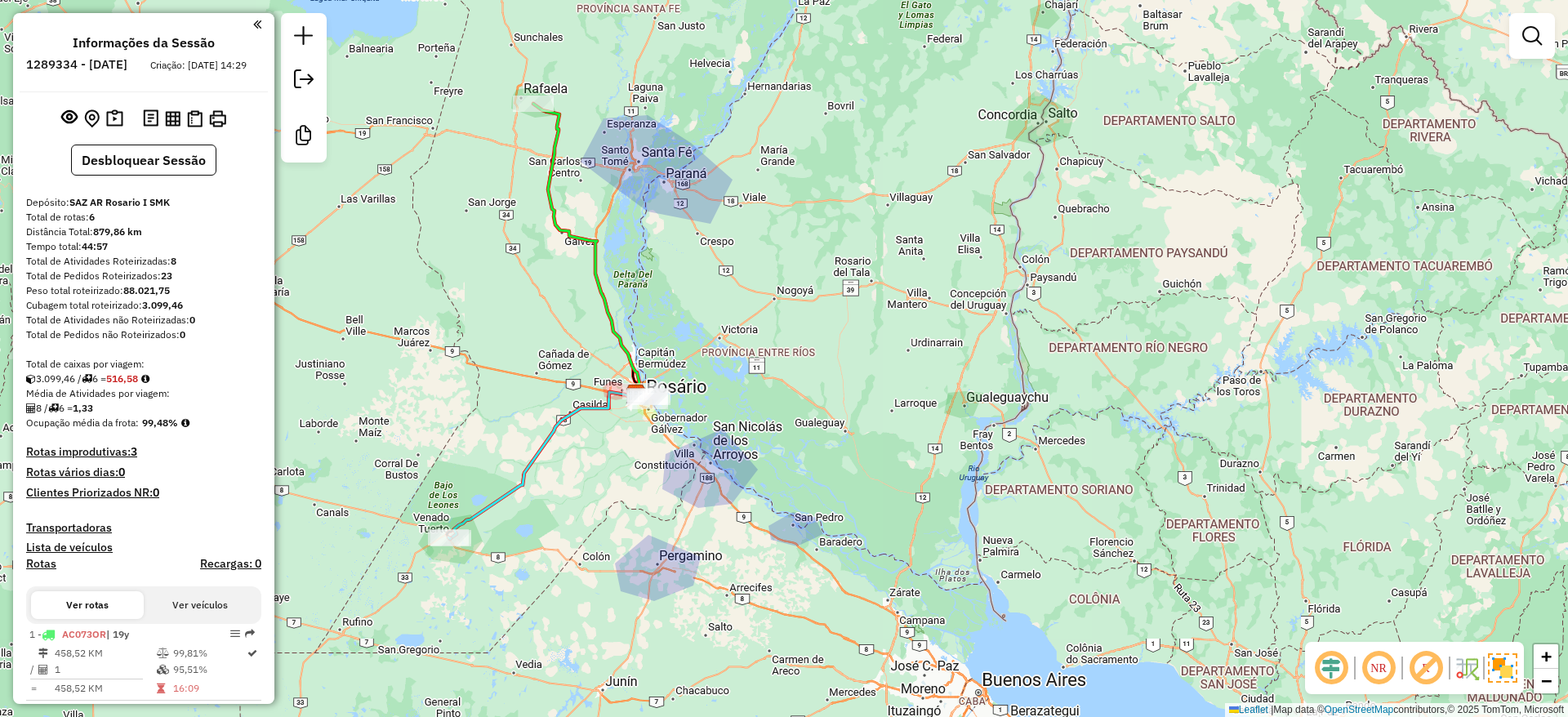
drag, startPoint x: 489, startPoint y: 440, endPoint x: 475, endPoint y: 360, distance: 81.2
click at [471, 360] on div "Janela de atendimento Grade de atendimento Capacidade Transportadoras Veículos …" at bounding box center [784, 358] width 1568 height 717
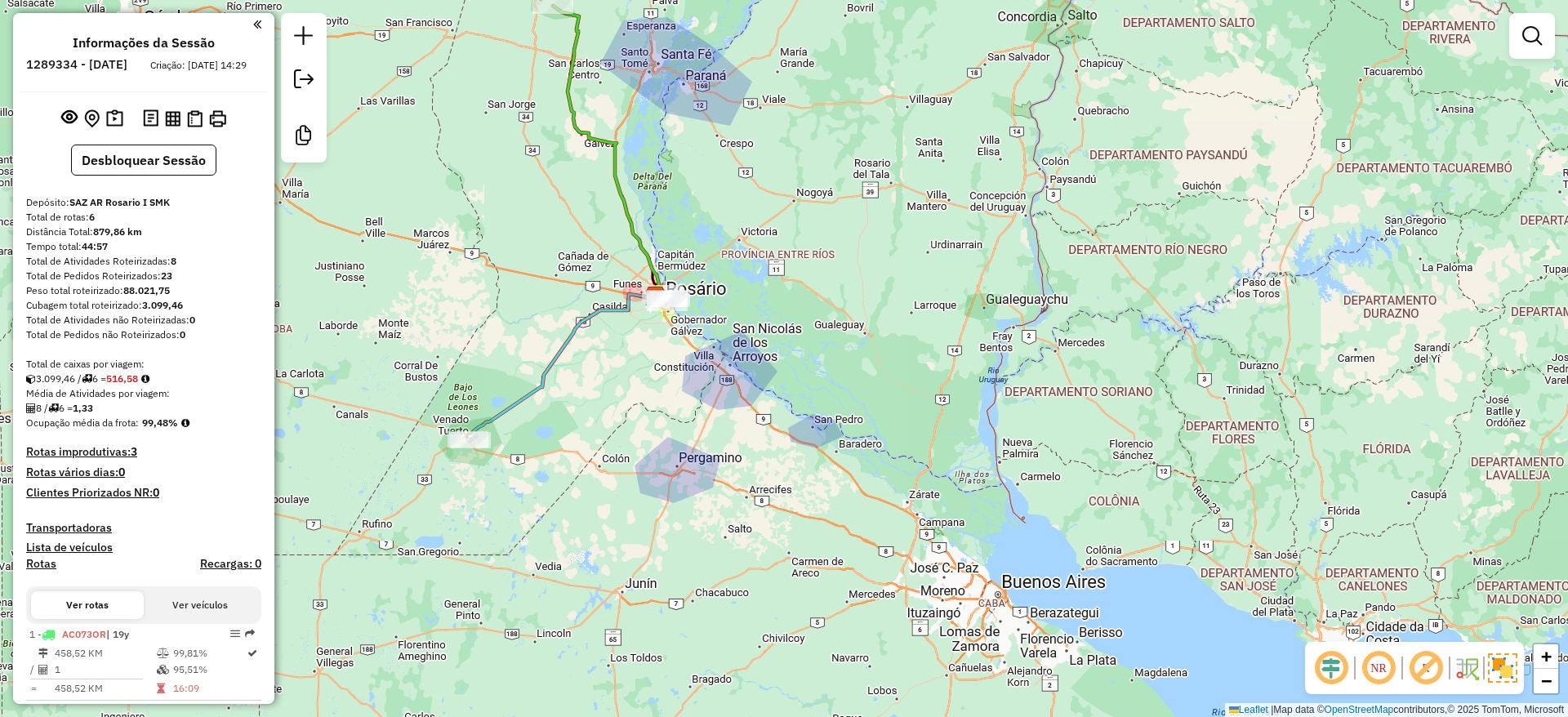
drag, startPoint x: 801, startPoint y: 549, endPoint x: 839, endPoint y: 531, distance: 42.0
click at [839, 531] on div "Janela de atendimento Grade de atendimento Capacidade Transportadoras Veículos …" at bounding box center [784, 358] width 1568 height 717
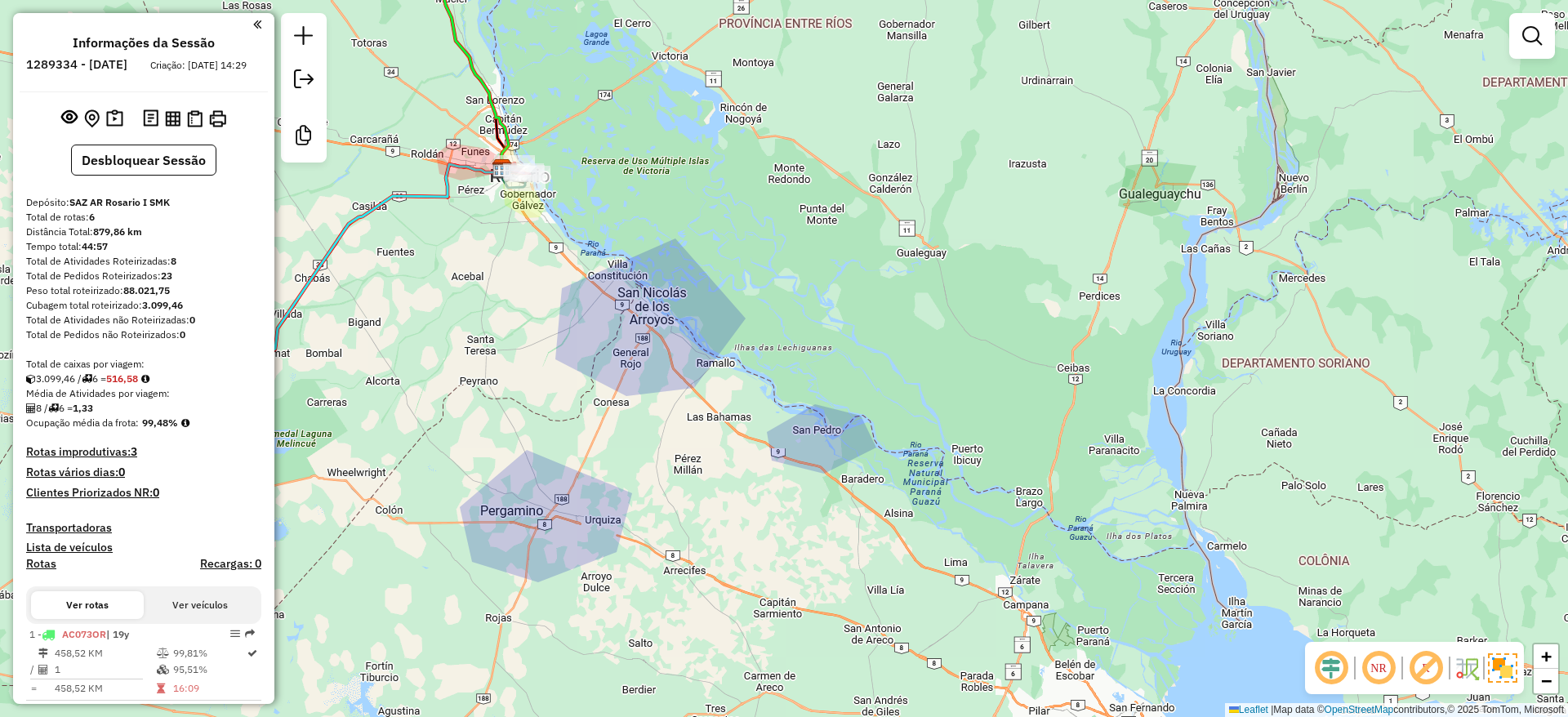
drag, startPoint x: 748, startPoint y: 441, endPoint x: 832, endPoint y: 479, distance: 92.2
click at [832, 479] on div "Janela de atendimento Grade de atendimento Capacidade Transportadoras Veículos …" at bounding box center [784, 358] width 1568 height 717
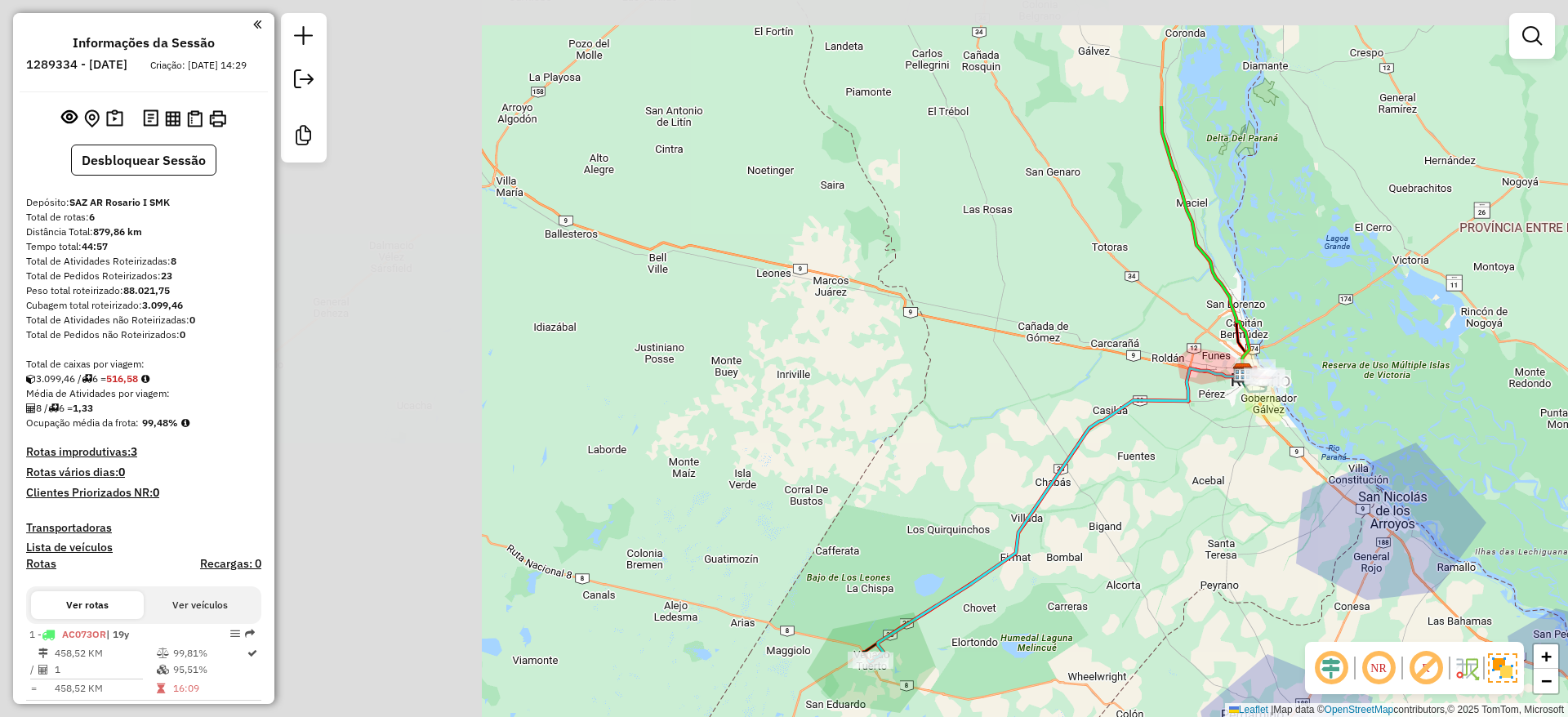
drag, startPoint x: 504, startPoint y: 330, endPoint x: 1167, endPoint y: 480, distance: 679.8
click at [1214, 500] on div "Janela de atendimento Grade de atendimento Capacidade Transportadoras Veículos …" at bounding box center [784, 358] width 1568 height 717
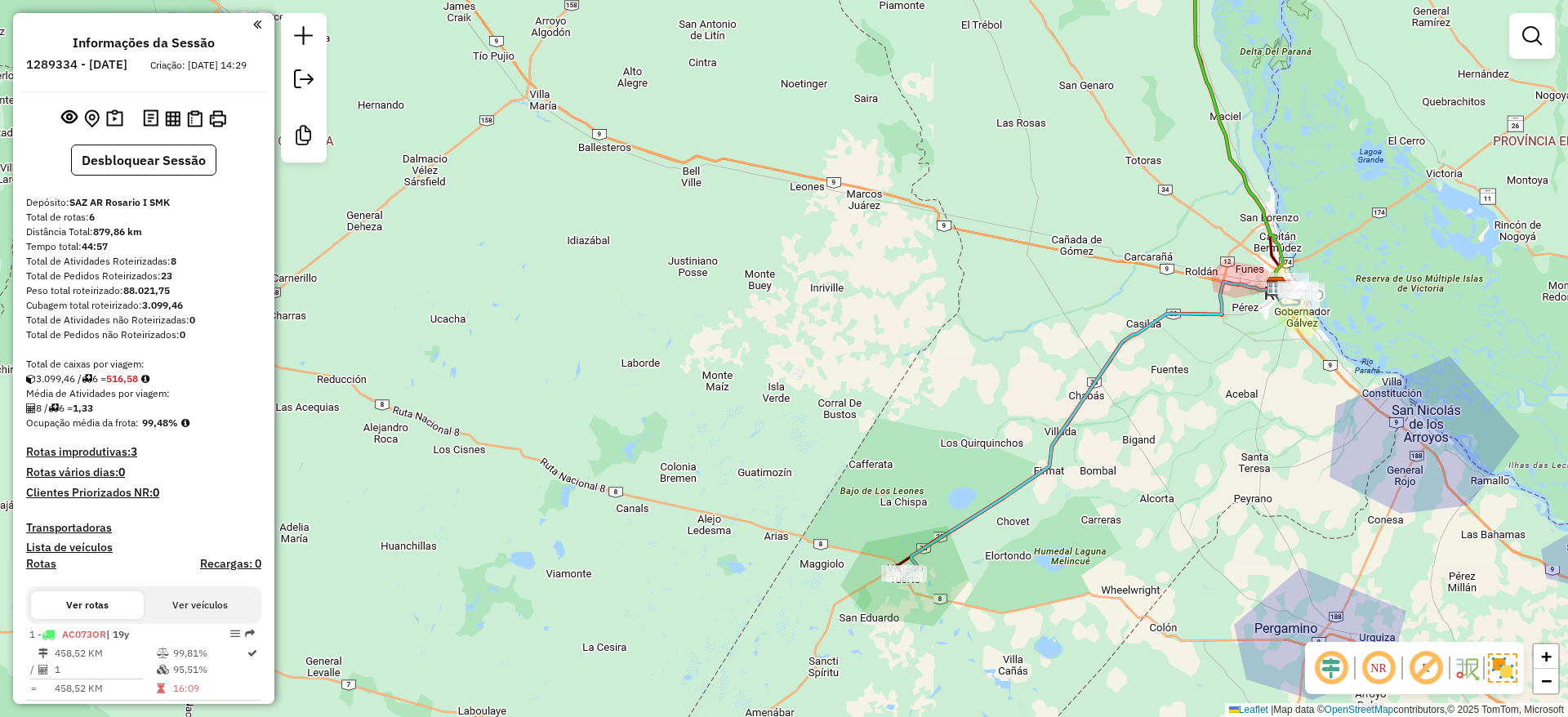
drag, startPoint x: 862, startPoint y: 423, endPoint x: 861, endPoint y: 347, distance: 76.0
click at [861, 347] on div "Janela de atendimento Grade de atendimento Capacidade Transportadoras Veículos …" at bounding box center [784, 358] width 1568 height 717
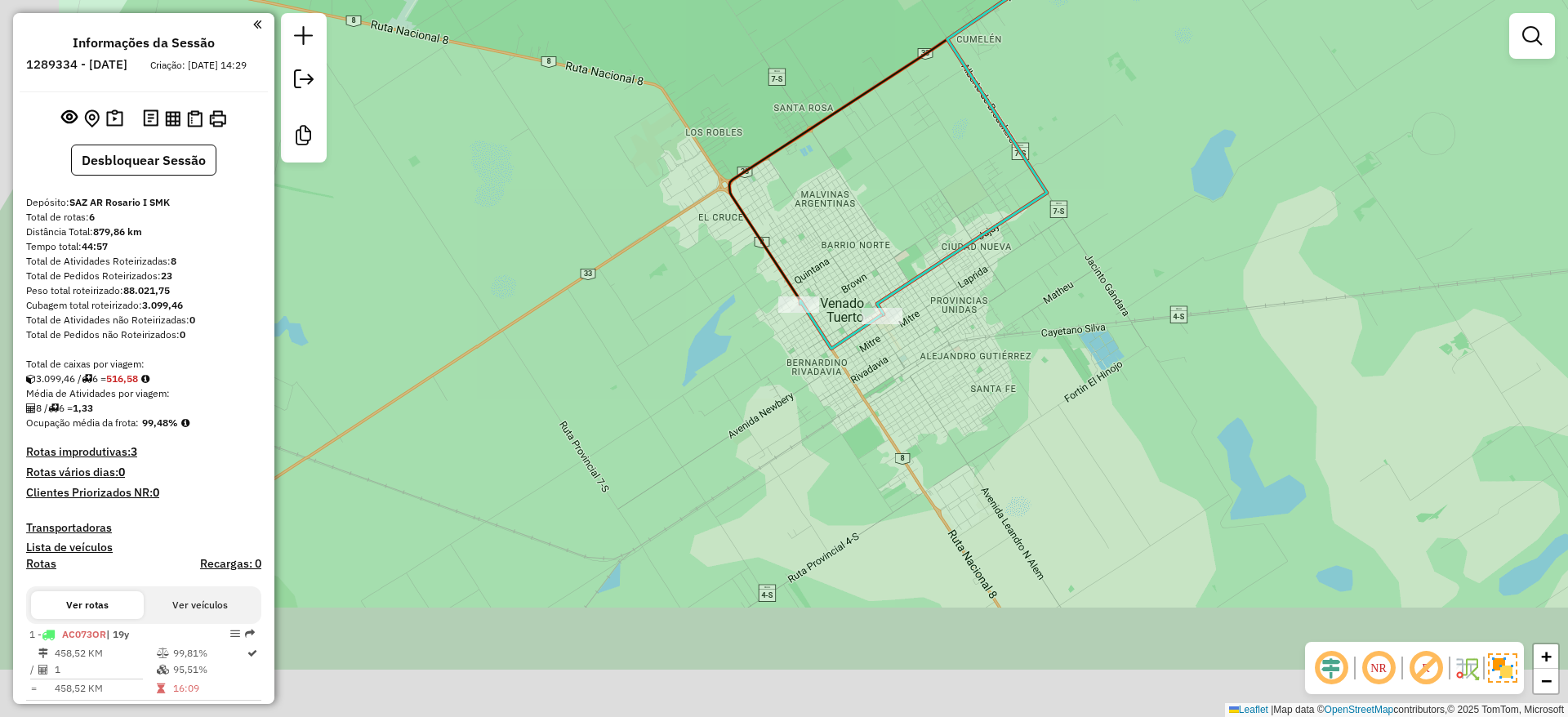
drag, startPoint x: 925, startPoint y: 411, endPoint x: 984, endPoint y: 340, distance: 92.3
click at [984, 340] on div "Janela de atendimento Grade de atendimento Capacidade Transportadoras Veículos …" at bounding box center [784, 358] width 1568 height 717
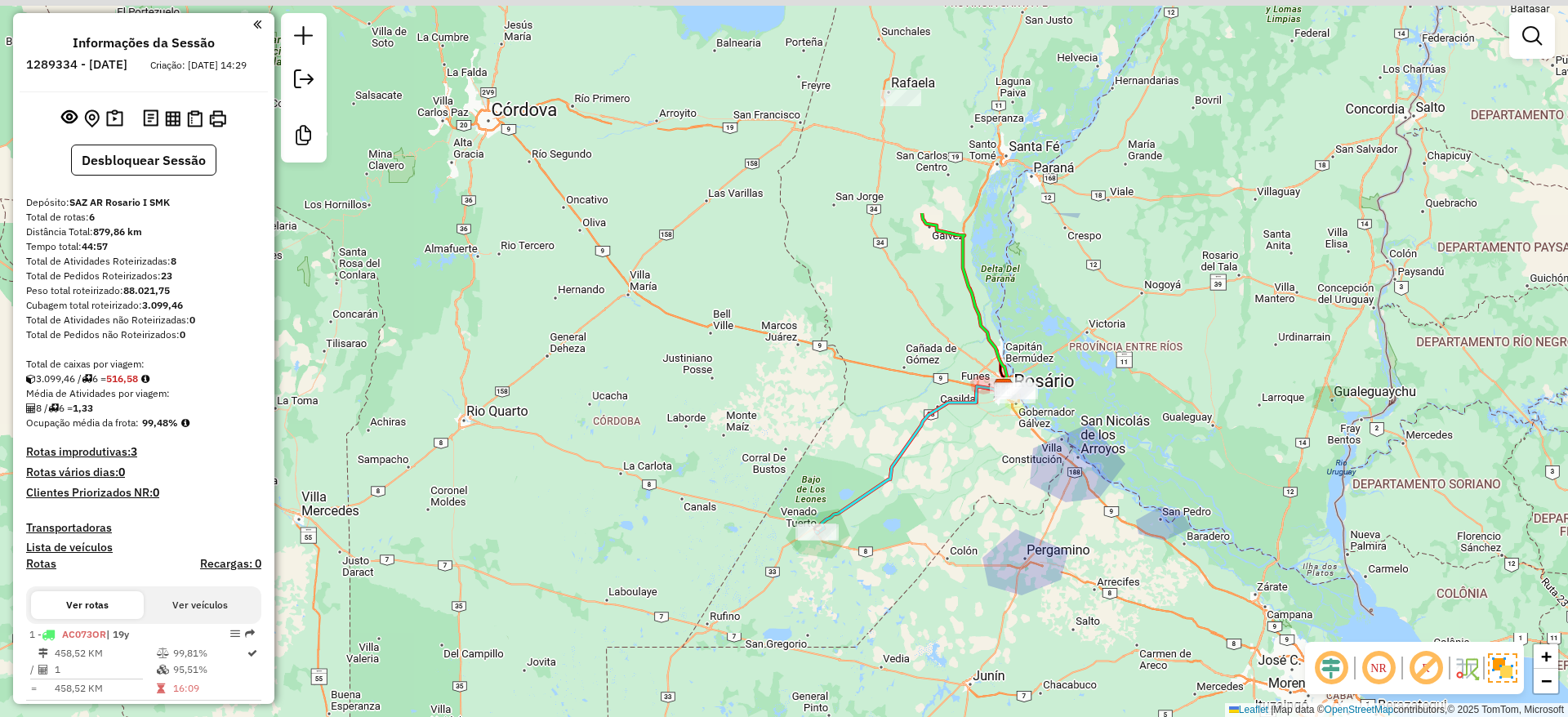
drag, startPoint x: 812, startPoint y: 350, endPoint x: 849, endPoint y: 633, distance: 285.4
click at [849, 633] on div "Janela de atendimento Grade de atendimento Capacidade Transportadoras Veículos …" at bounding box center [784, 358] width 1568 height 717
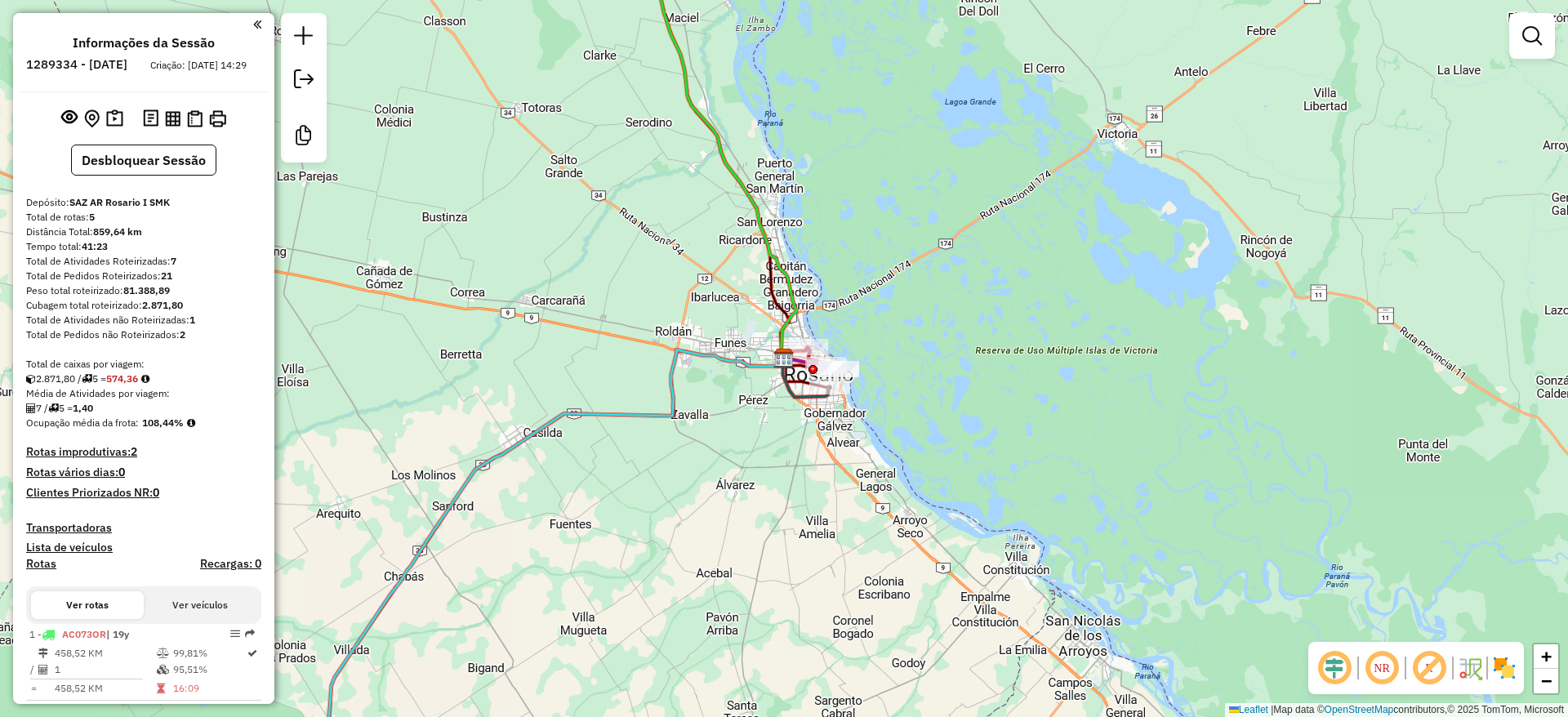
click at [761, 220] on icon at bounding box center [716, 144] width 160 height 432
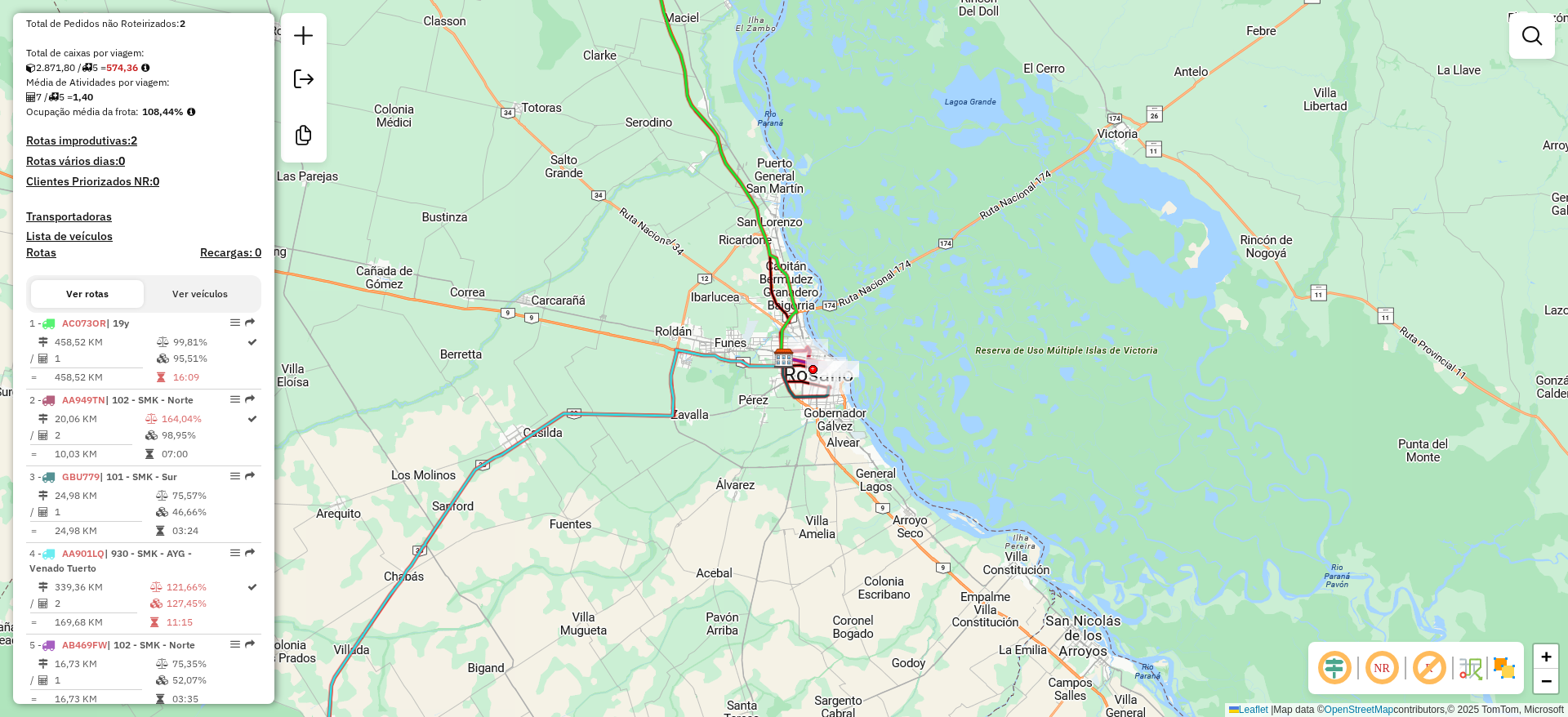
select select "**********"
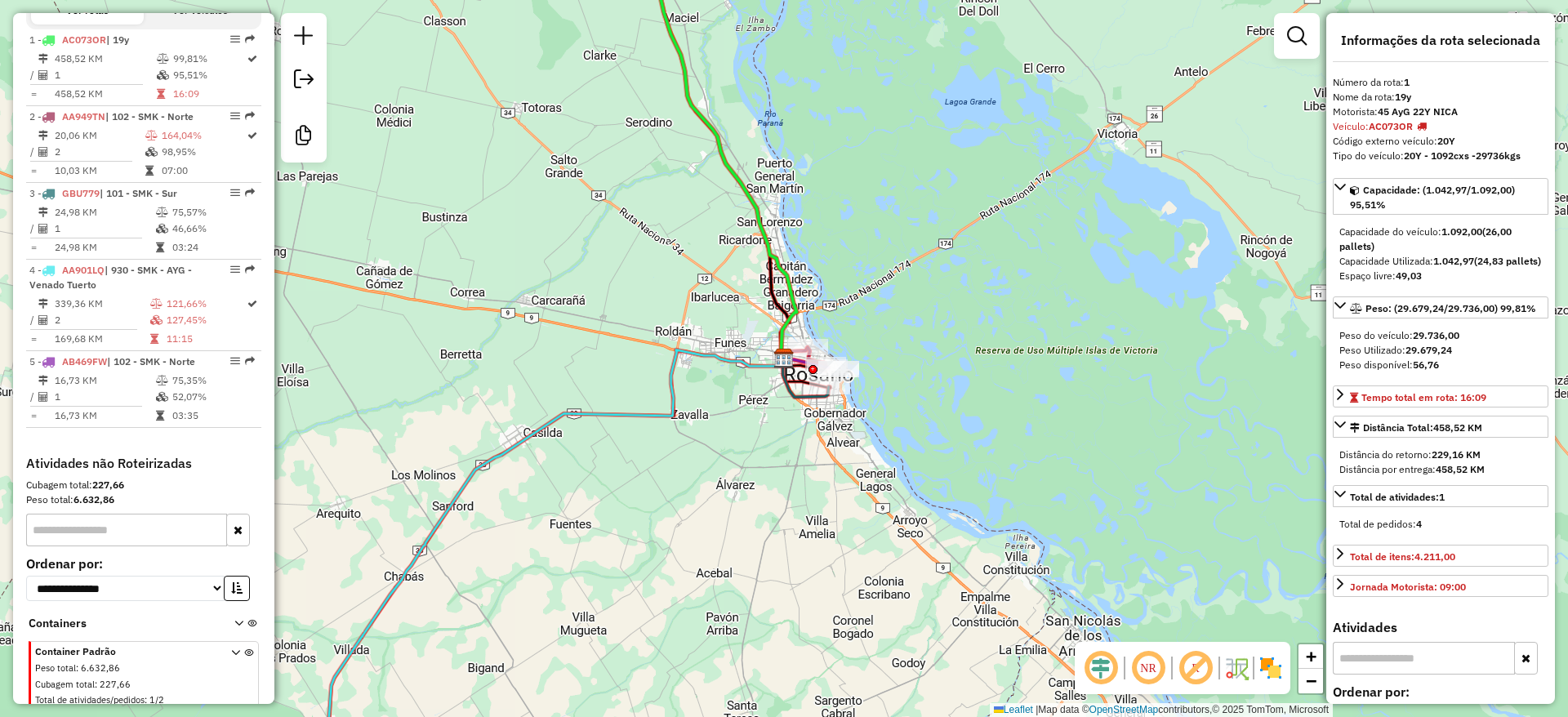
scroll to position [626, 0]
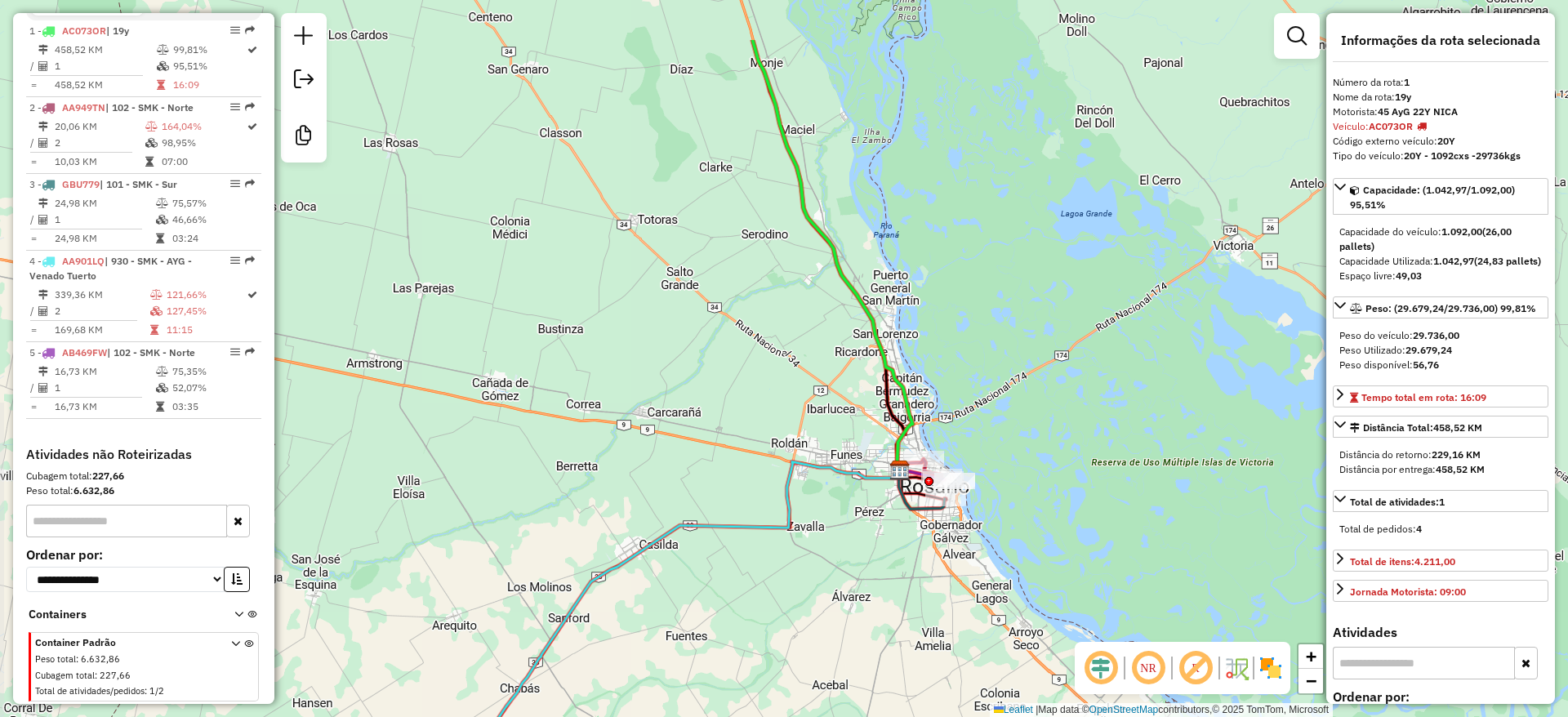
drag, startPoint x: 761, startPoint y: 220, endPoint x: 877, endPoint y: 332, distance: 161.2
click at [877, 332] on icon at bounding box center [833, 256] width 160 height 432
click at [766, 532] on icon at bounding box center [675, 625] width 449 height 327
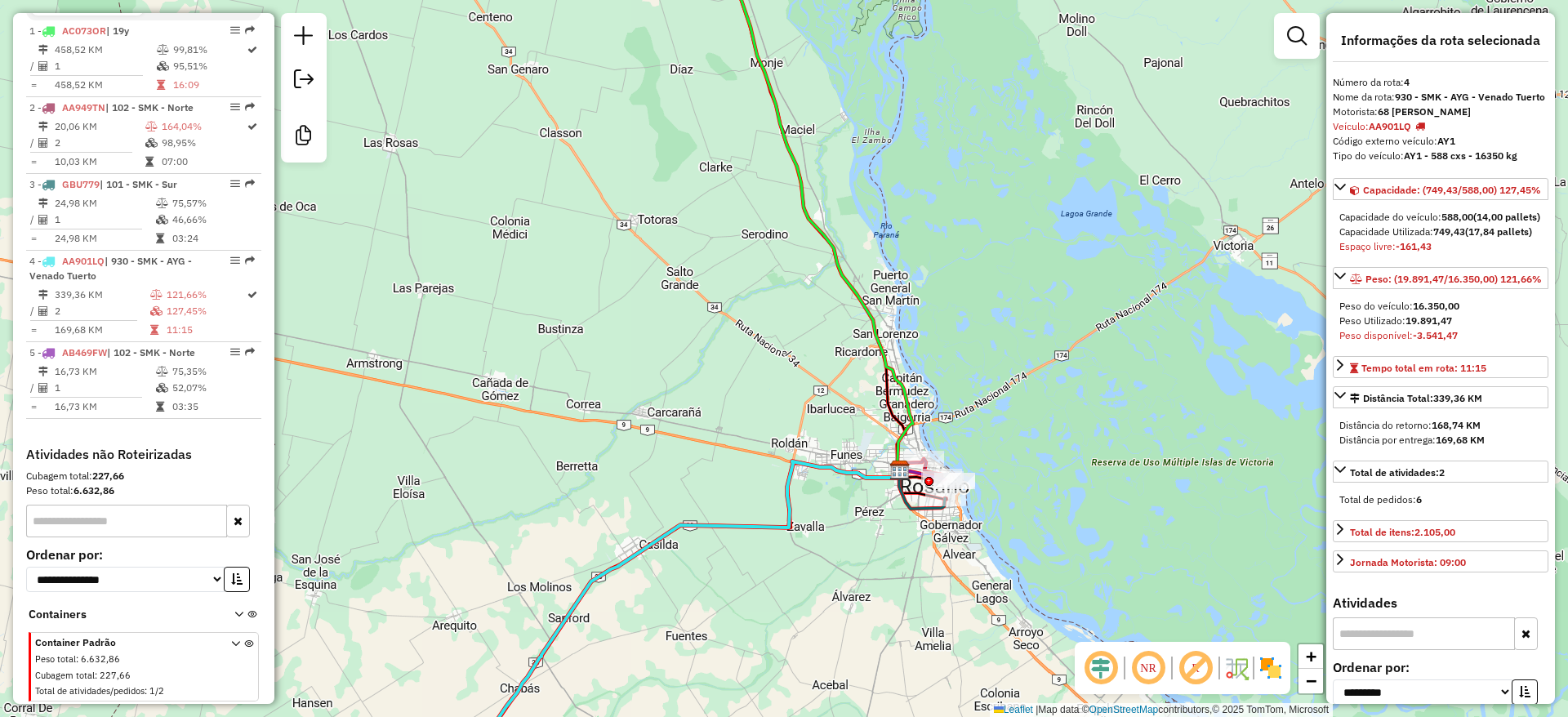
scroll to position [632, 0]
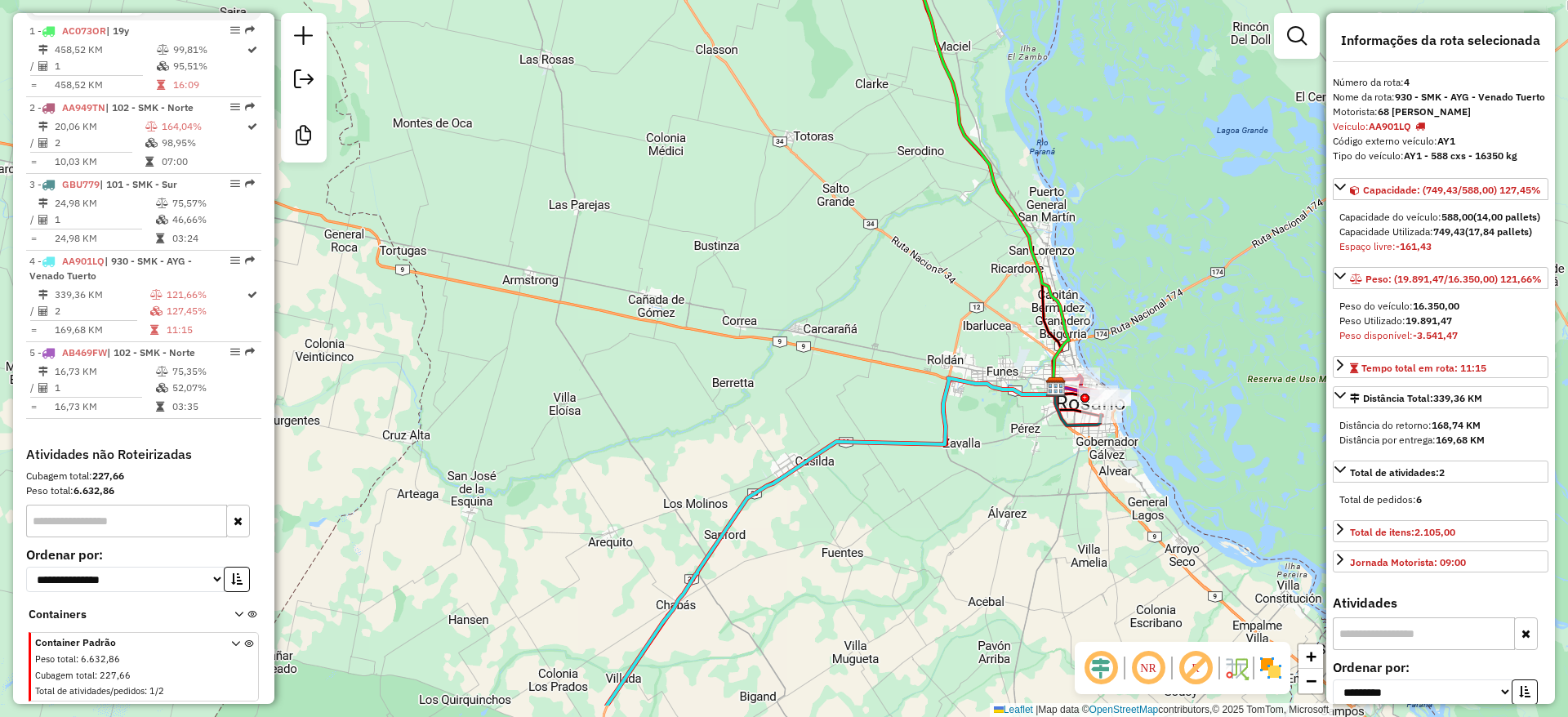
drag, startPoint x: 766, startPoint y: 532, endPoint x: 923, endPoint y: 448, distance: 178.1
click at [923, 448] on icon at bounding box center [831, 541] width 449 height 327
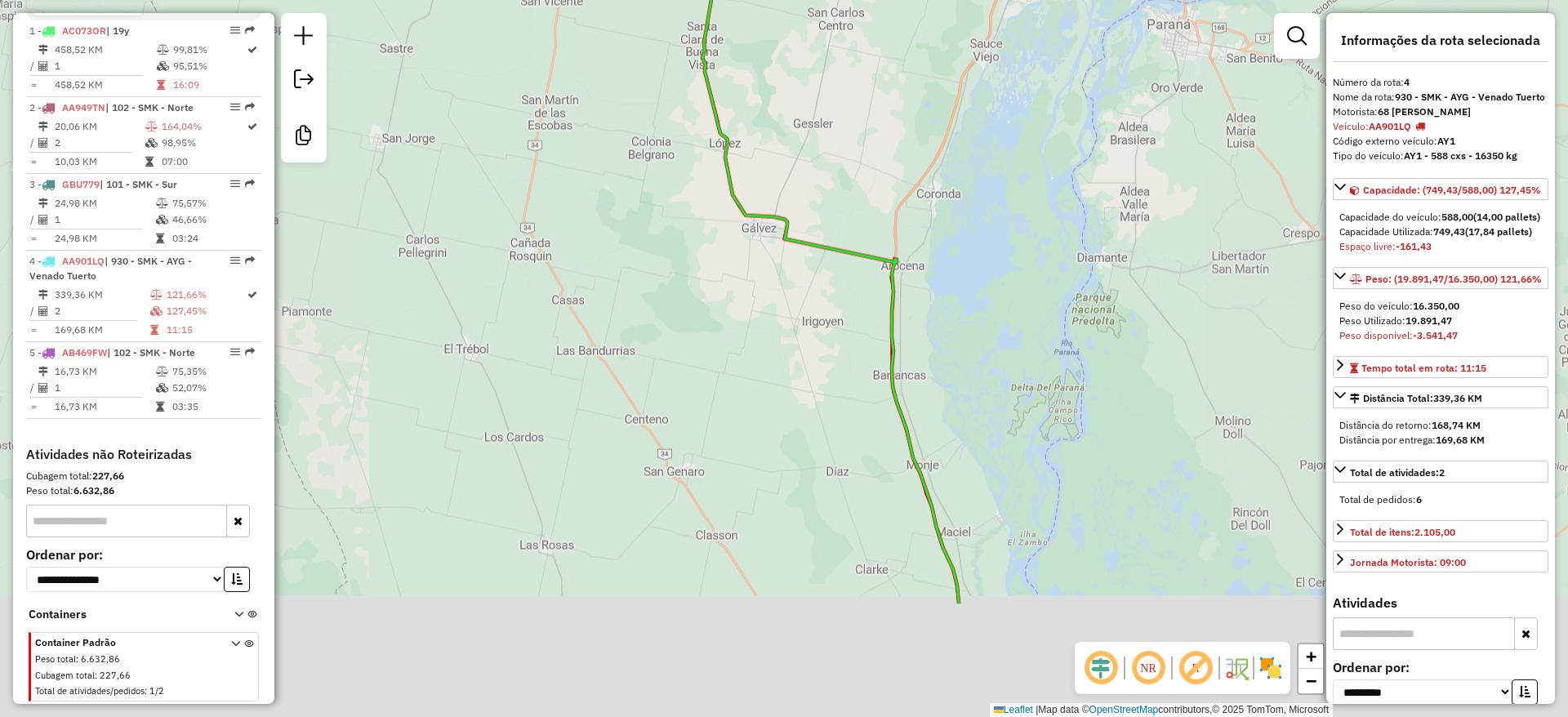
scroll to position [0, 0]
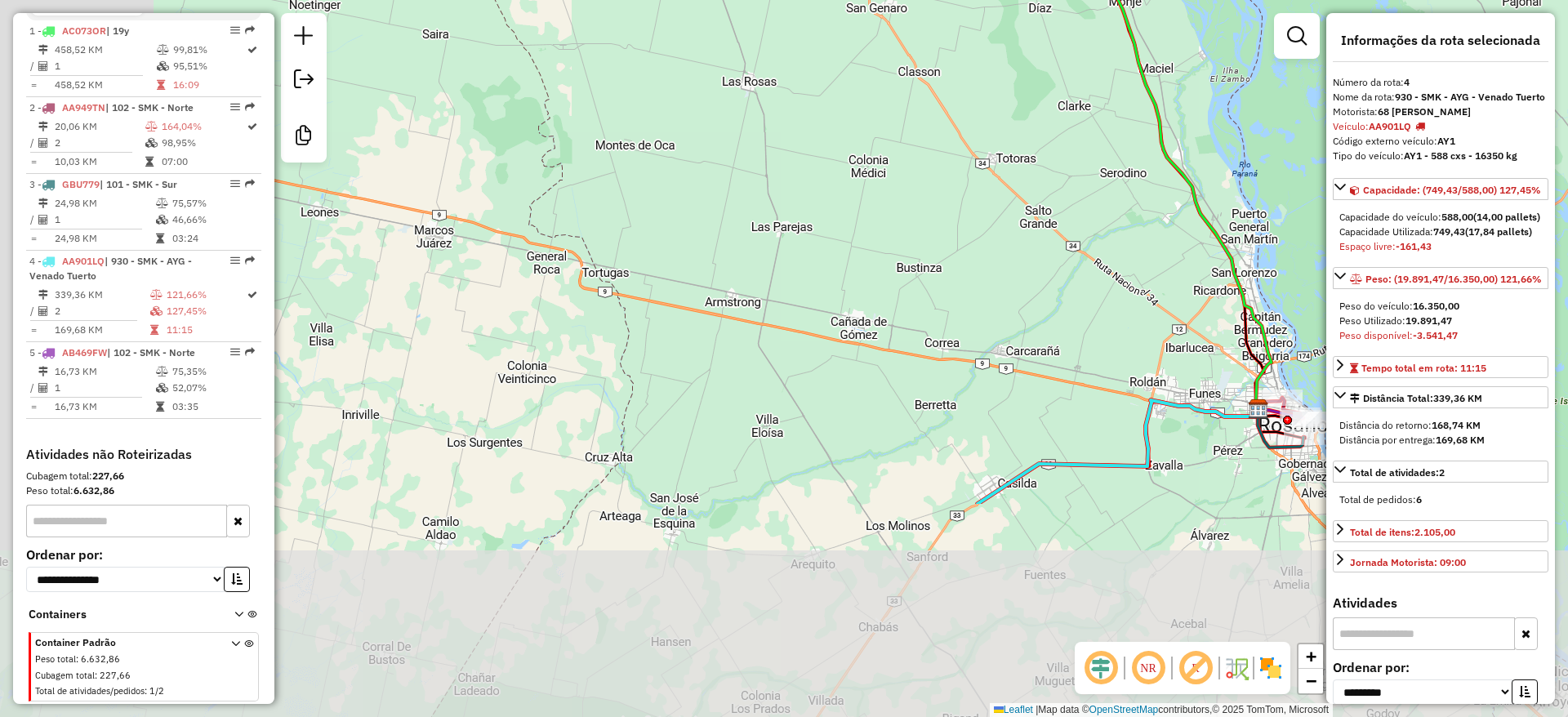
drag, startPoint x: 854, startPoint y: 367, endPoint x: 1051, endPoint y: 90, distance: 339.9
click at [1051, 90] on div "Janela de atendimento Grade de atendimento Capacidade Transportadoras Veículos …" at bounding box center [784, 358] width 1568 height 717
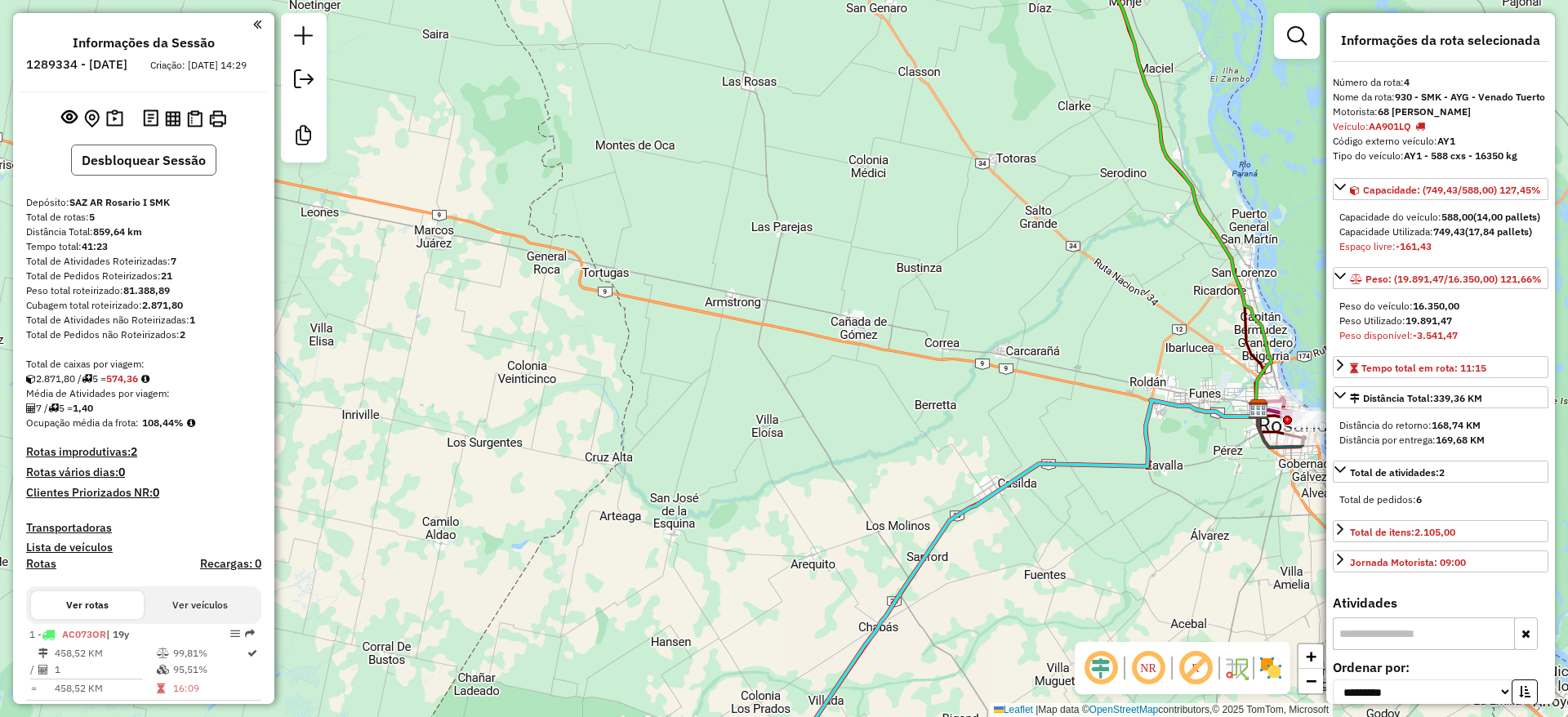
click at [181, 168] on button "Desbloquear Sessão" at bounding box center [144, 160] width 145 height 31
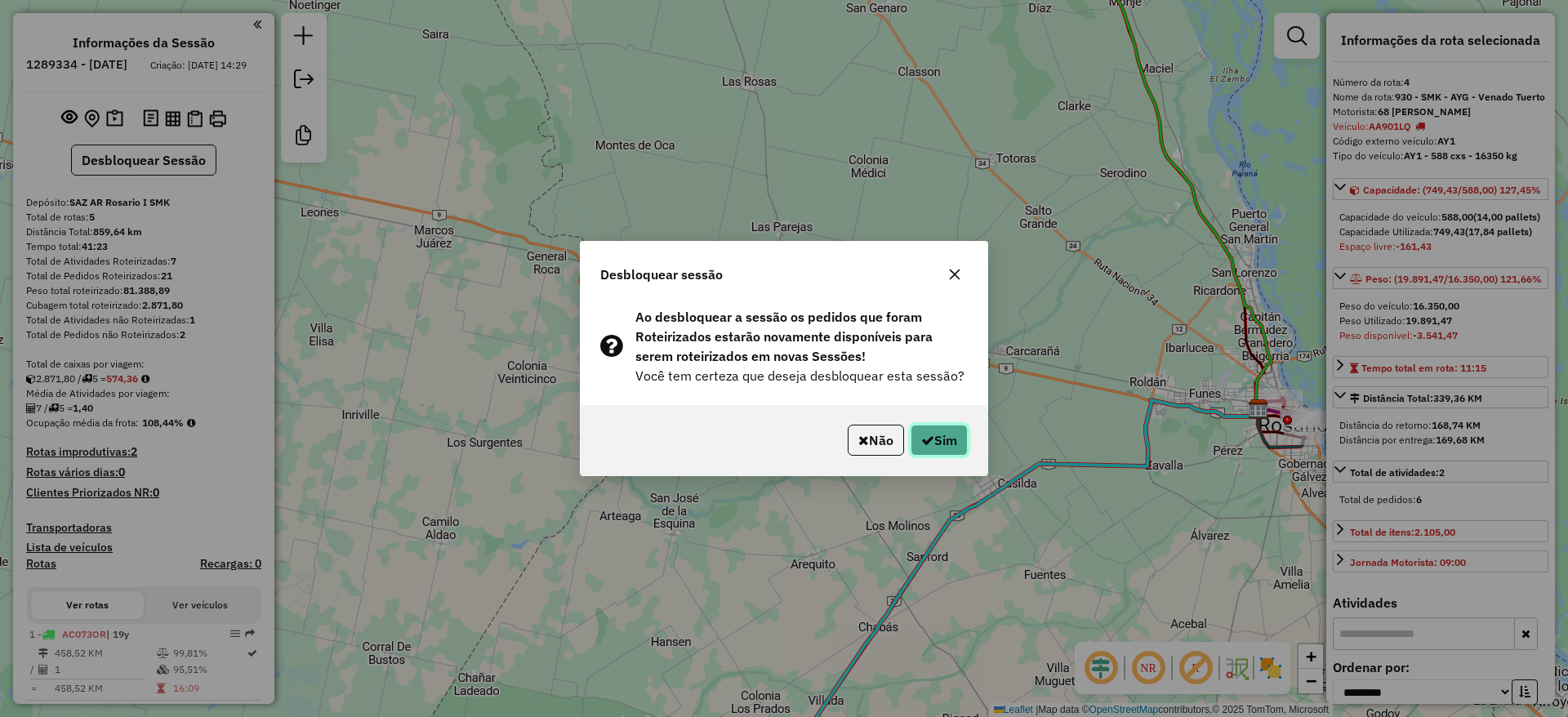
click at [963, 448] on button "Sim" at bounding box center [939, 440] width 57 height 31
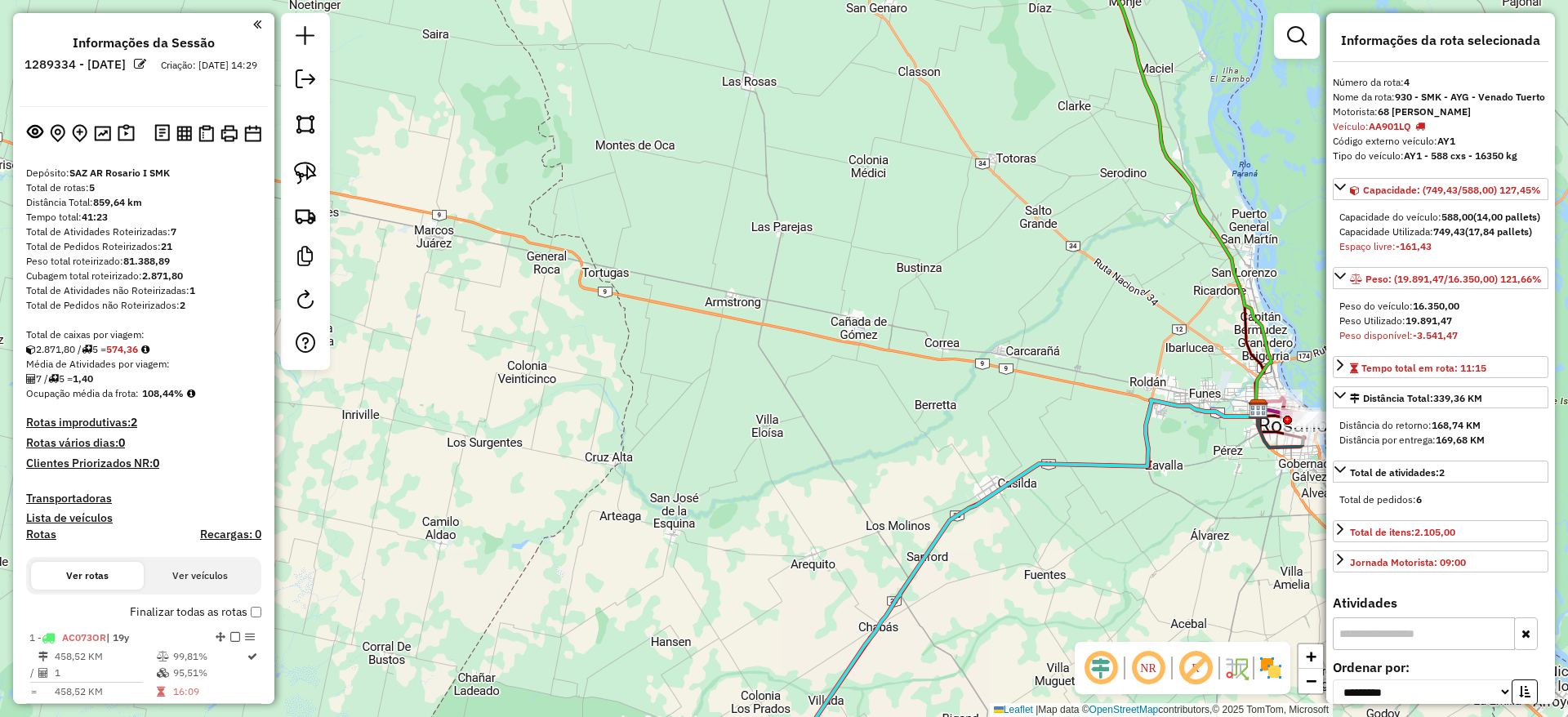
scroll to position [702, 0]
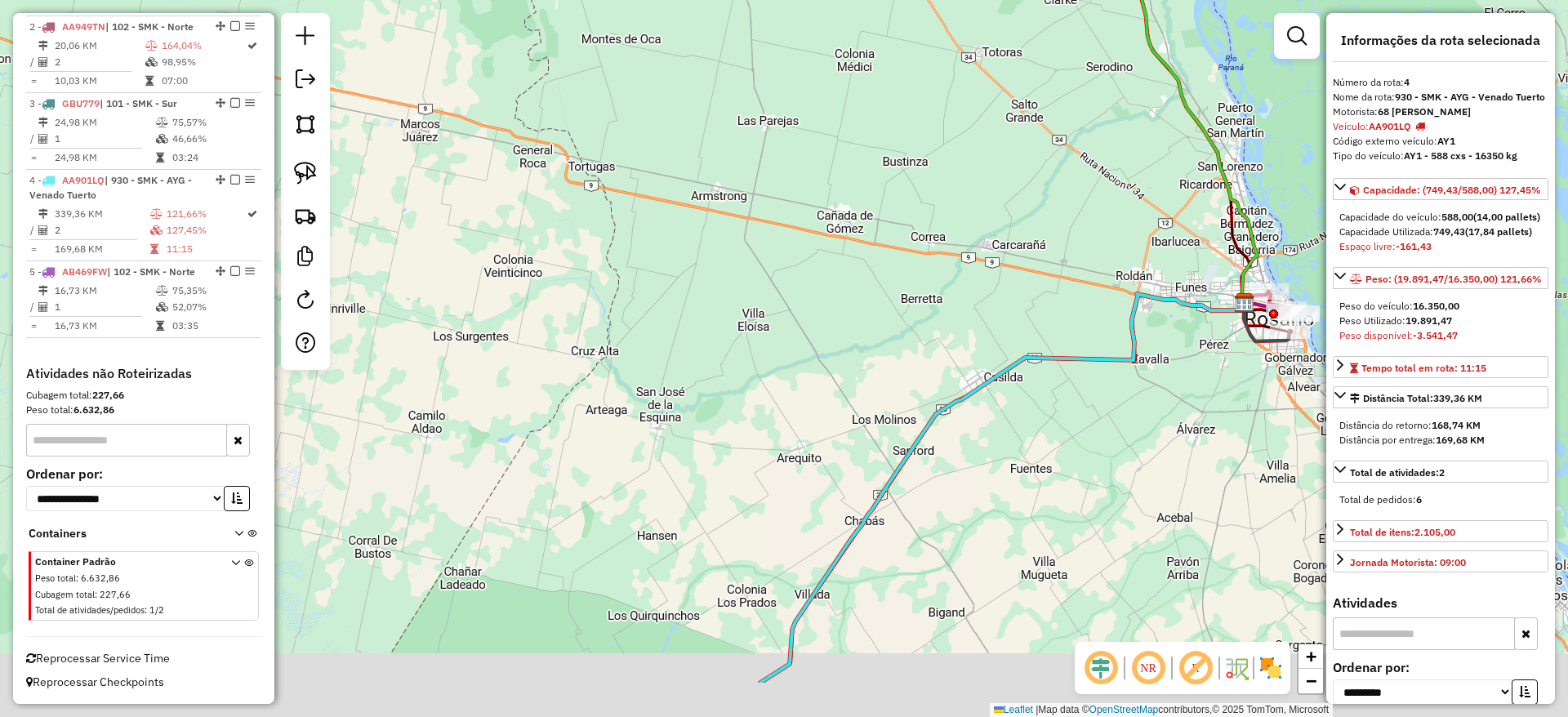
drag, startPoint x: 631, startPoint y: 285, endPoint x: 604, endPoint y: 192, distance: 96.8
click at [614, 190] on div "Janela de atendimento Grade de atendimento Capacidade Transportadoras Veículos …" at bounding box center [784, 358] width 1568 height 717
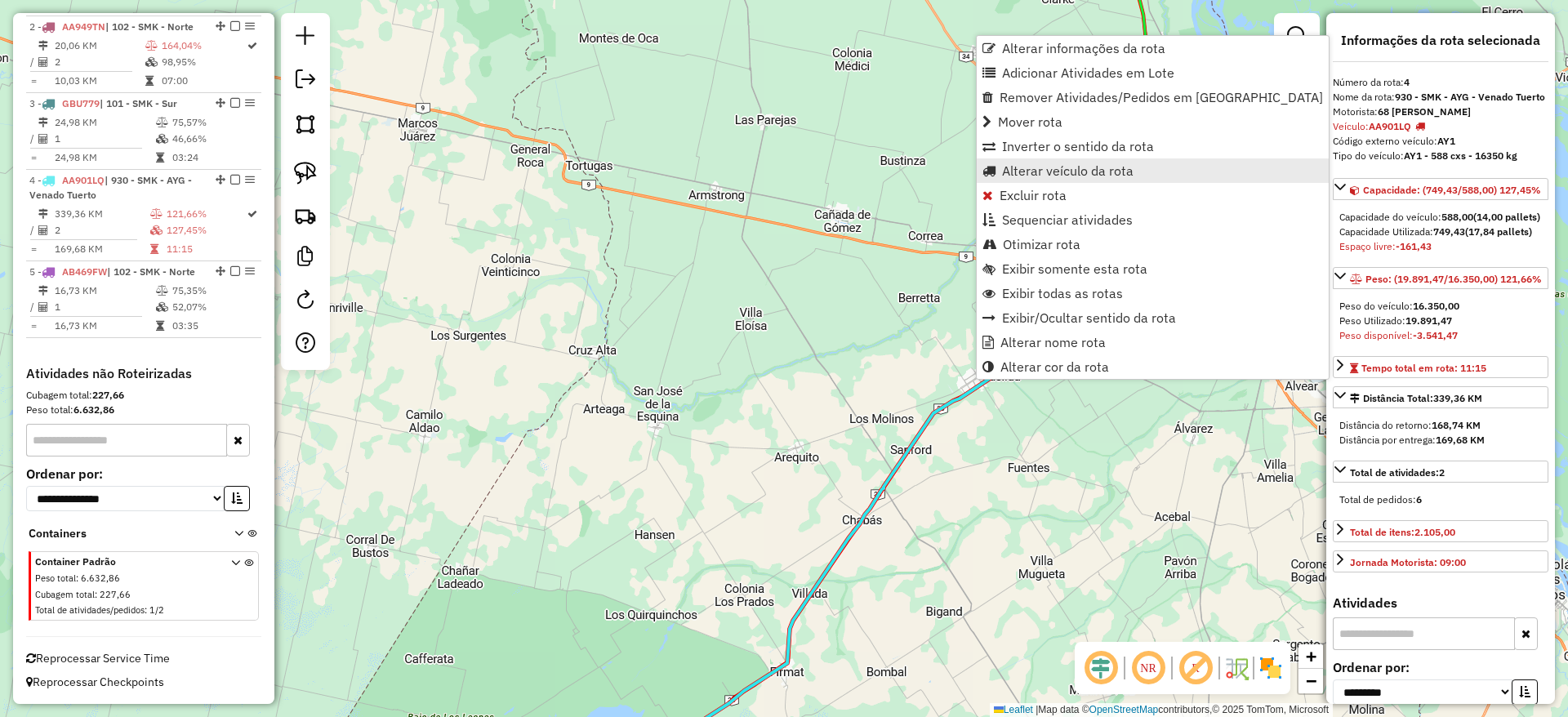
click at [1059, 169] on span "Alterar veículo da rota" at bounding box center [1068, 170] width 132 height 13
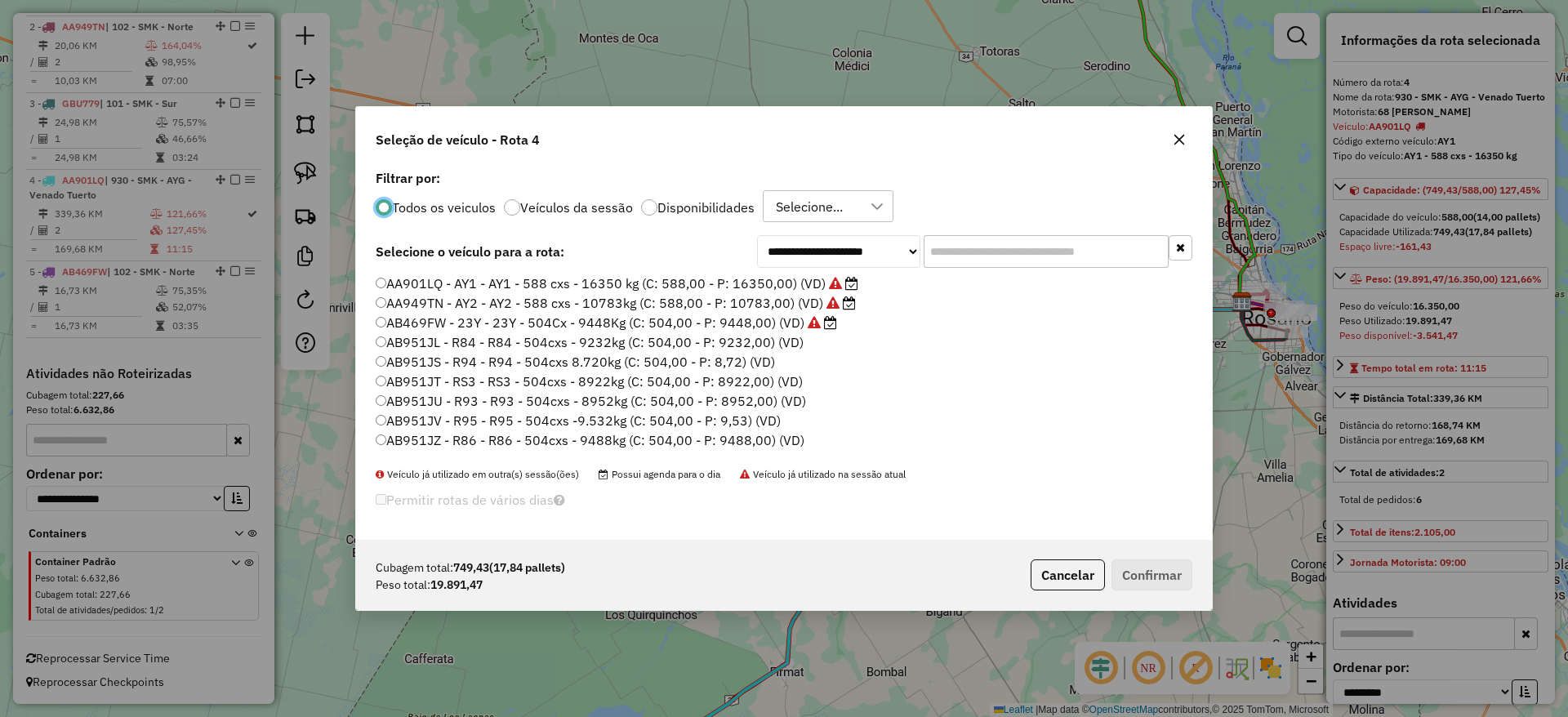
scroll to position [9, 5]
click at [630, 609] on div "Cubagem total: 749,43 (17,84 pallets) Peso total: 19.891,47 Cancelar Confirmar" at bounding box center [784, 574] width 856 height 70
click at [1105, 71] on div "**********" at bounding box center [784, 358] width 1568 height 717
drag, startPoint x: 1029, startPoint y: 62, endPoint x: 604, endPoint y: 185, distance: 442.4
click at [585, 180] on div "**********" at bounding box center [784, 358] width 1568 height 717
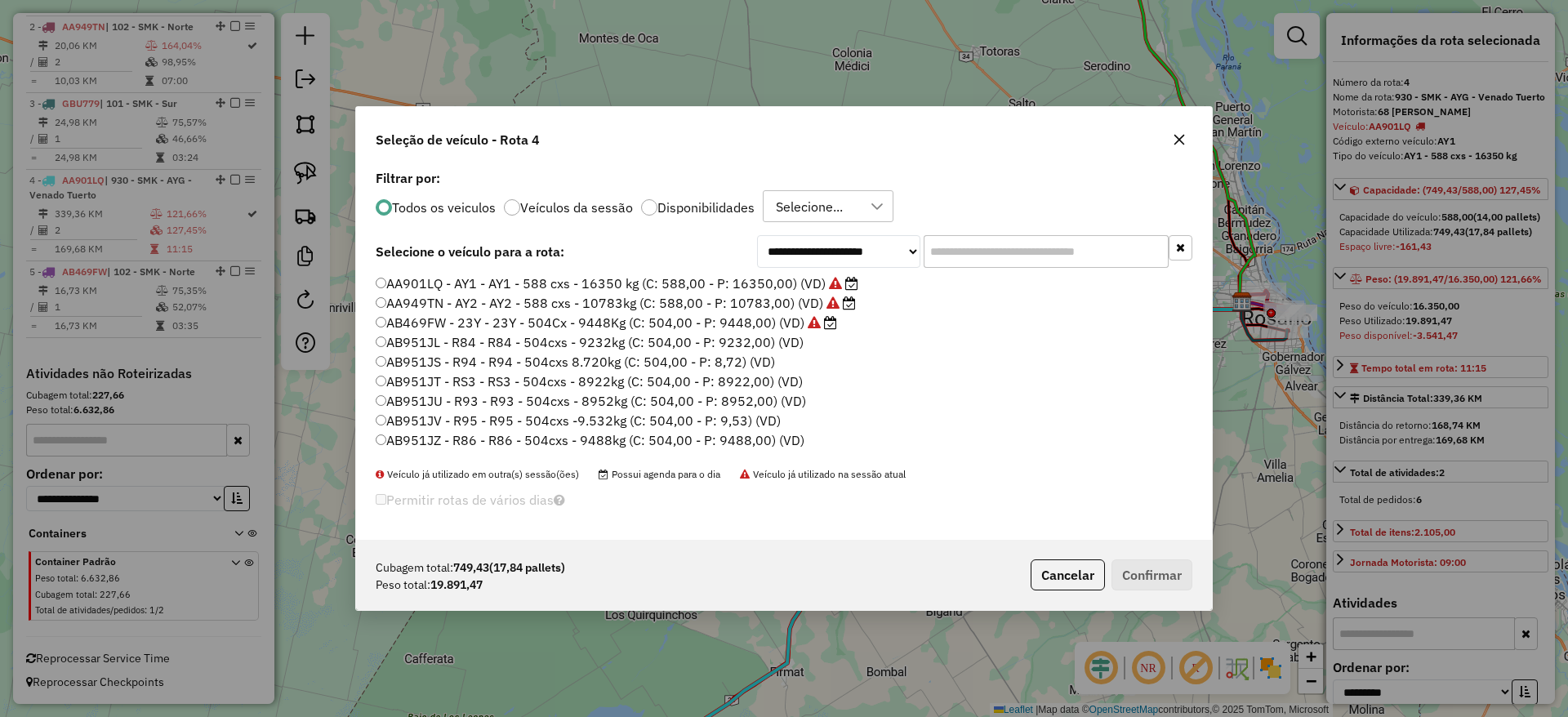
click at [1179, 133] on icon "button" at bounding box center [1179, 139] width 13 height 13
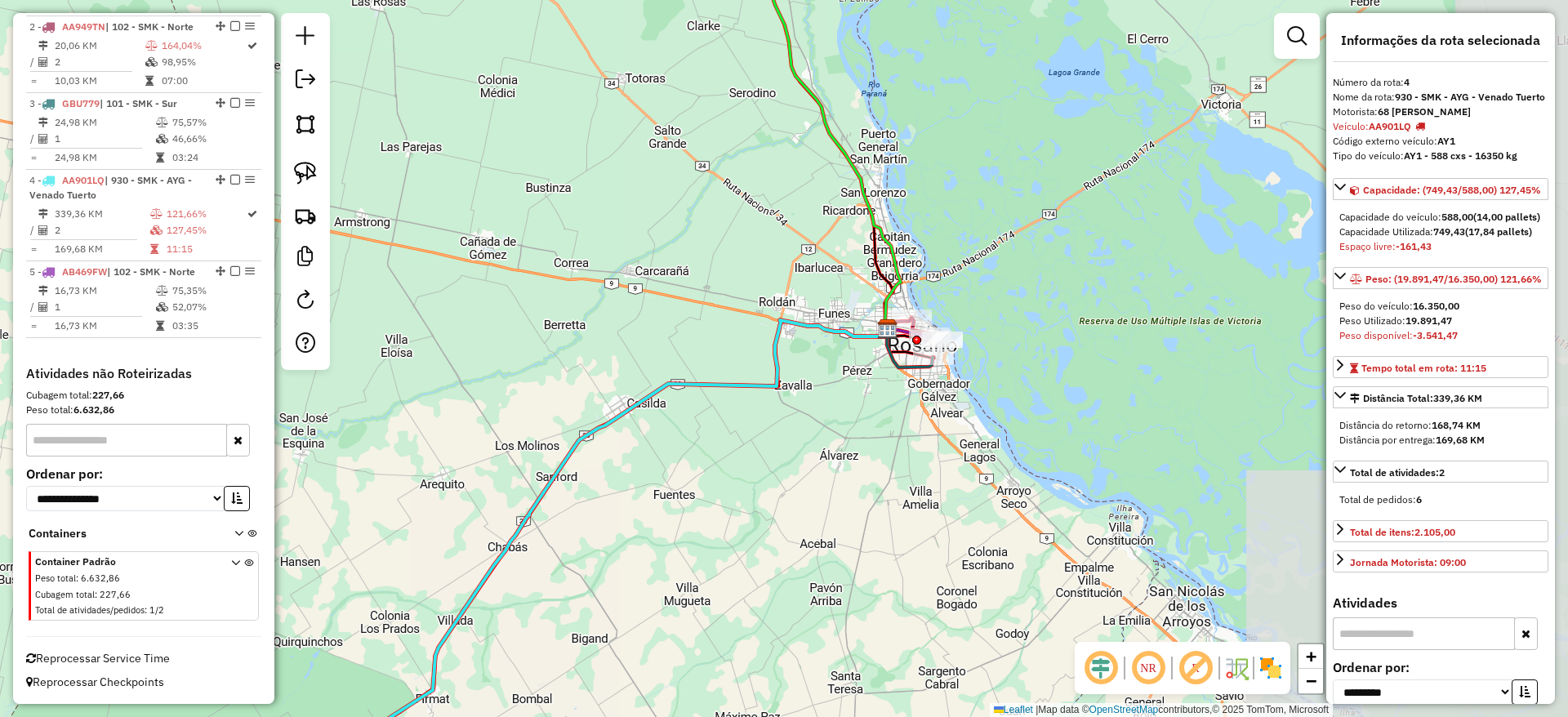
drag, startPoint x: 1070, startPoint y: 224, endPoint x: 734, endPoint y: 272, distance: 339.4
click at [714, 250] on div "Janela de atendimento Grade de atendimento Capacidade Transportadoras Veículos …" at bounding box center [784, 358] width 1568 height 717
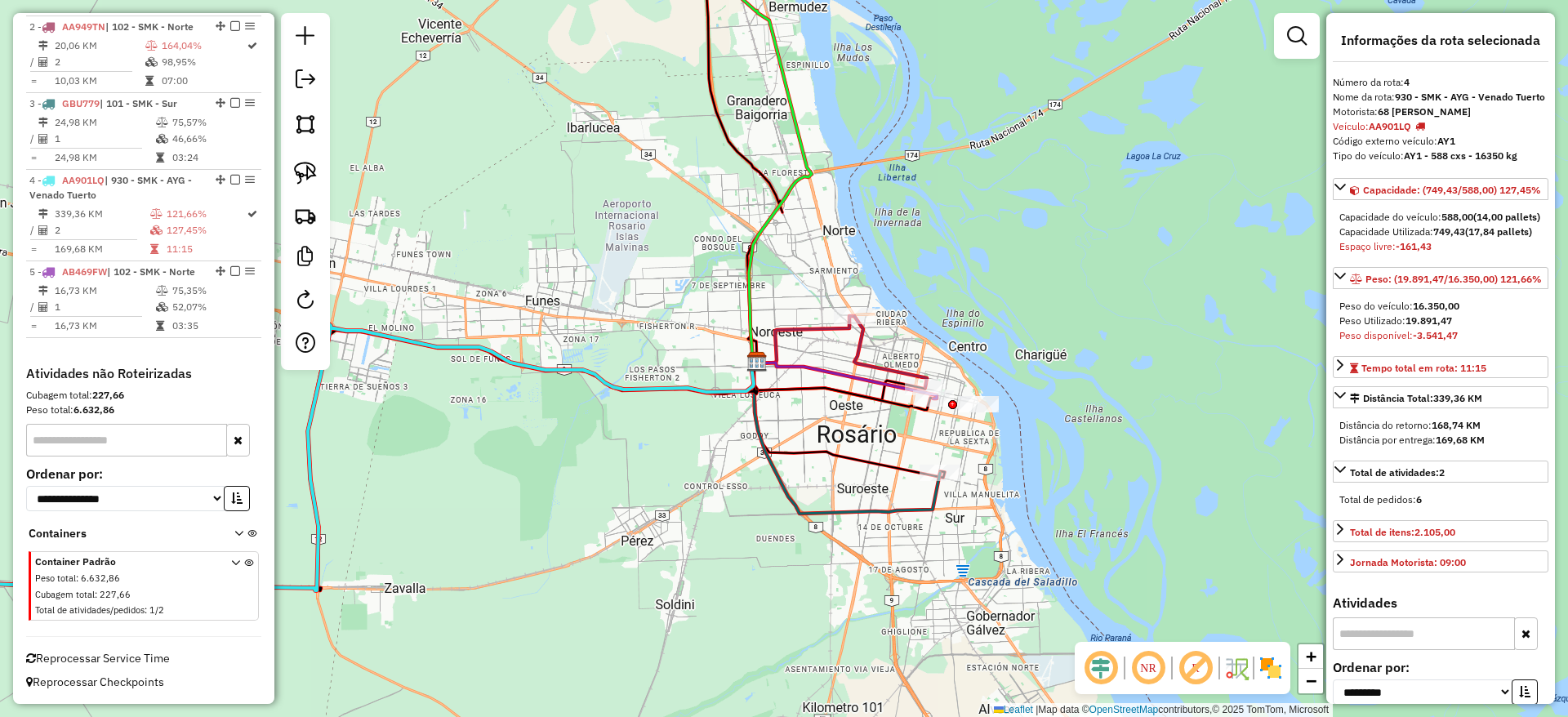
click at [859, 354] on icon at bounding box center [890, 351] width 73 height 71
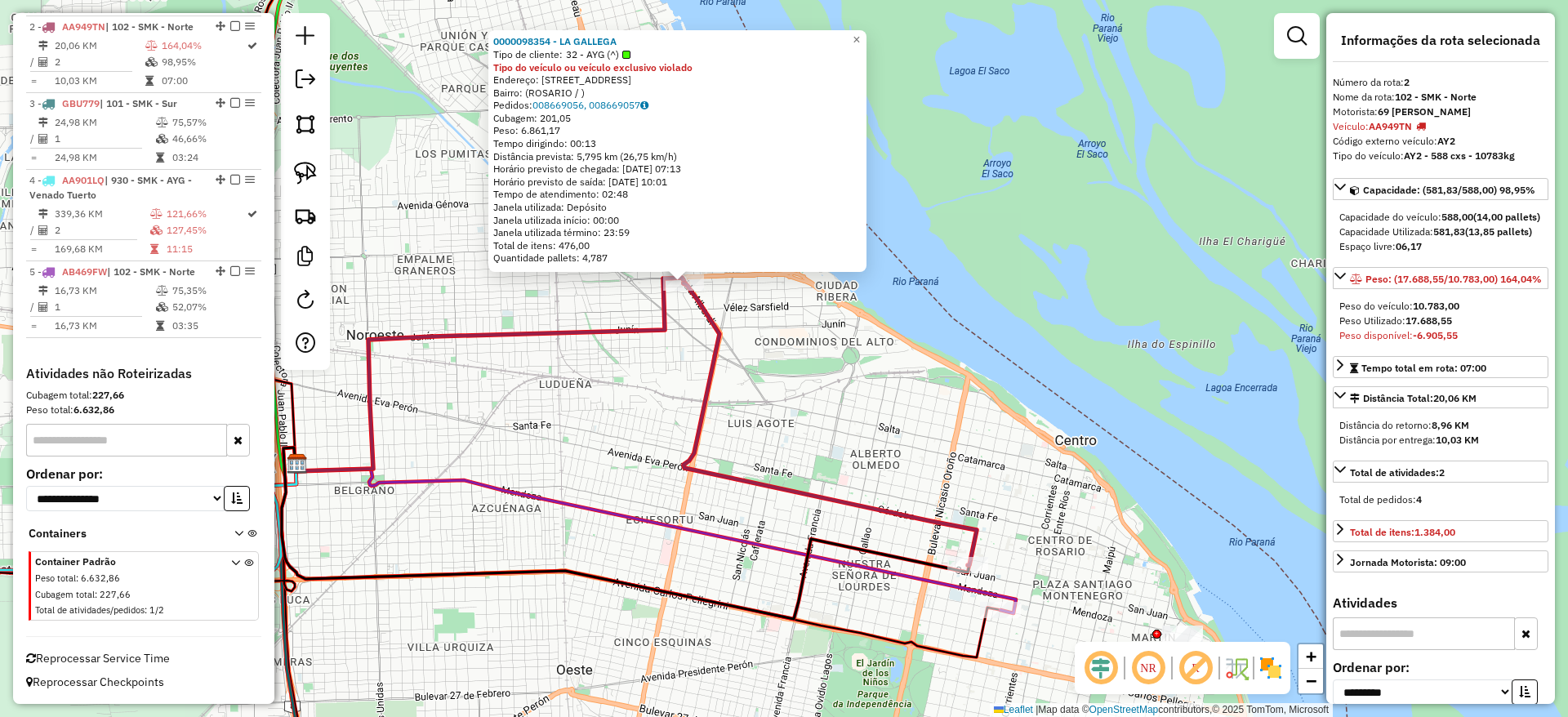
click at [977, 555] on icon at bounding box center [830, 424] width 293 height 282
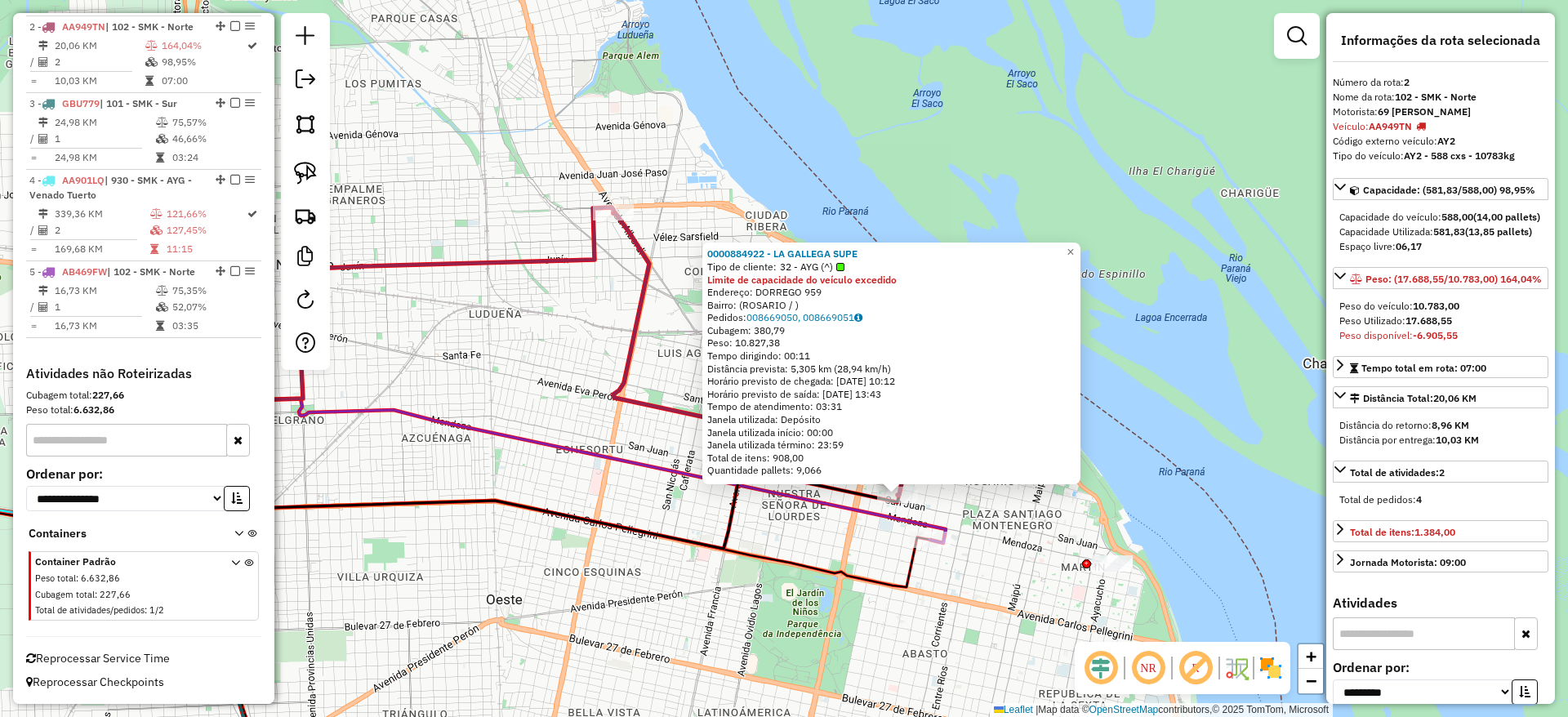
drag, startPoint x: 839, startPoint y: 599, endPoint x: 944, endPoint y: 720, distance: 160.2
click at [944, 716] on html "Aguarde... Pop-up bloqueado! Seu navegador bloqueou automáticamente a abertura …" at bounding box center [784, 358] width 1568 height 717
click at [626, 231] on icon at bounding box center [759, 354] width 293 height 282
